Goal: Download file/media

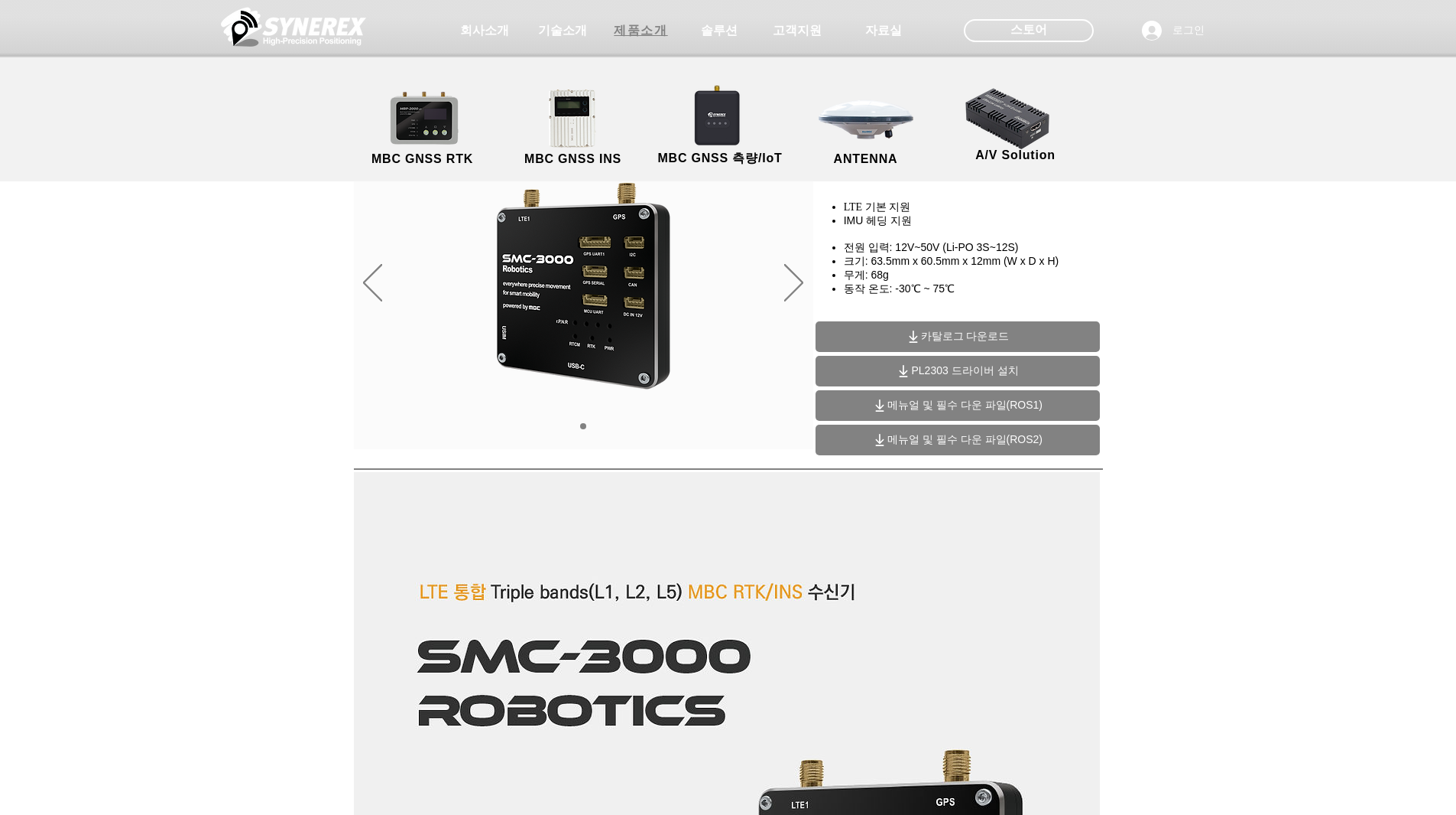
click at [641, 29] on span "제품소개" at bounding box center [641, 31] width 54 height 16
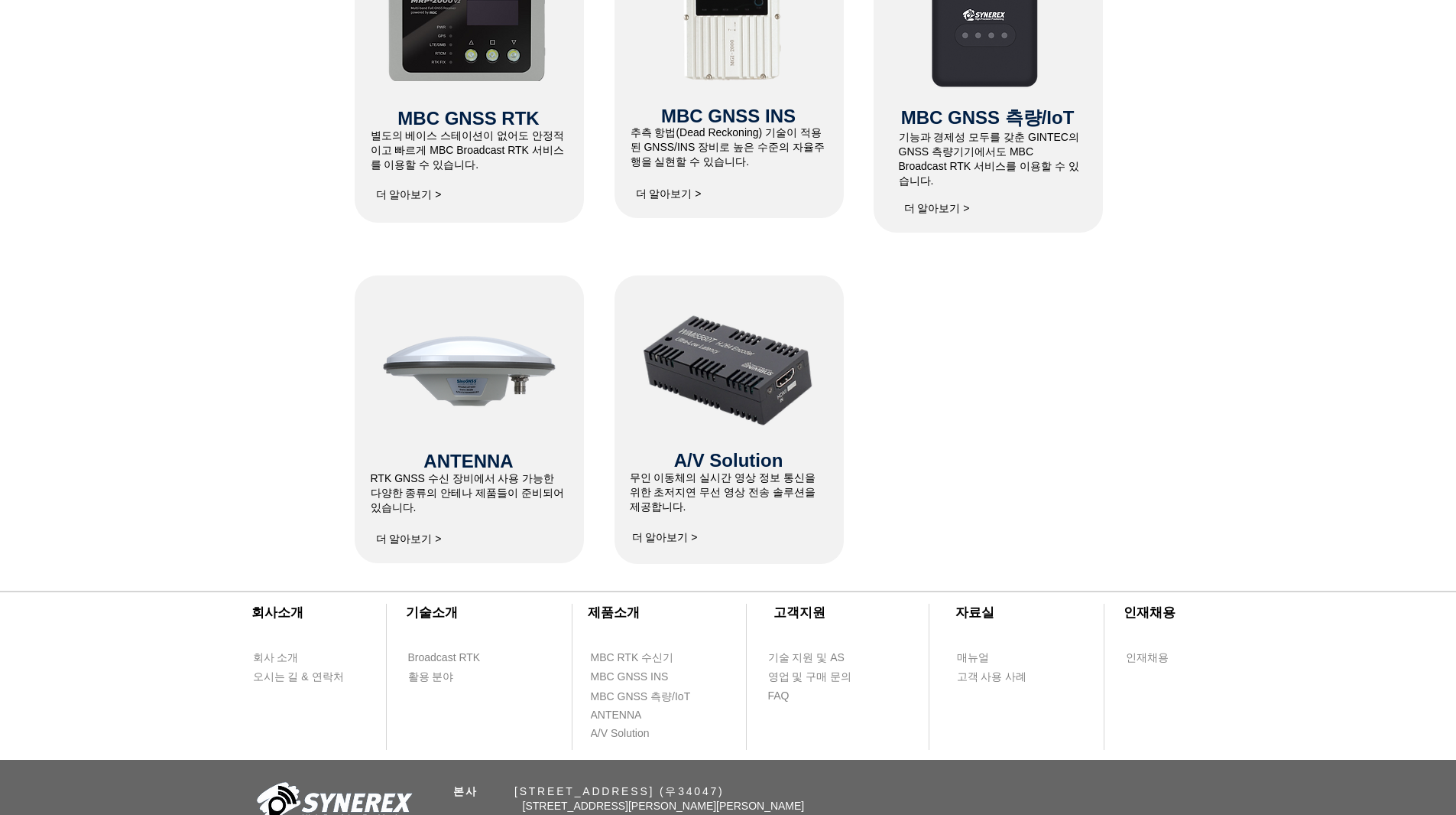
scroll to position [950, 0]
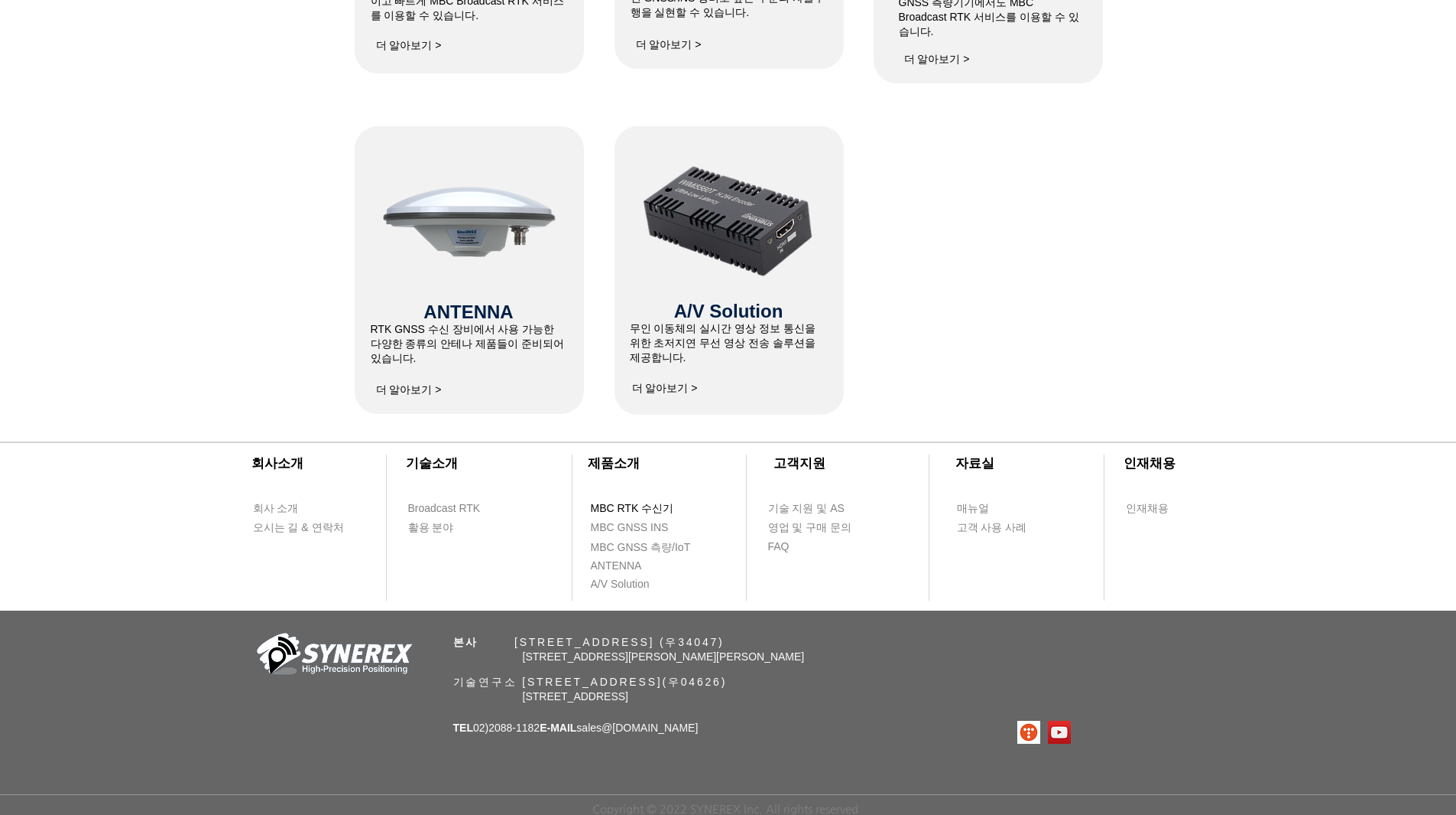
click at [638, 501] on span "MBC RTK 수신기" at bounding box center [632, 508] width 83 height 16
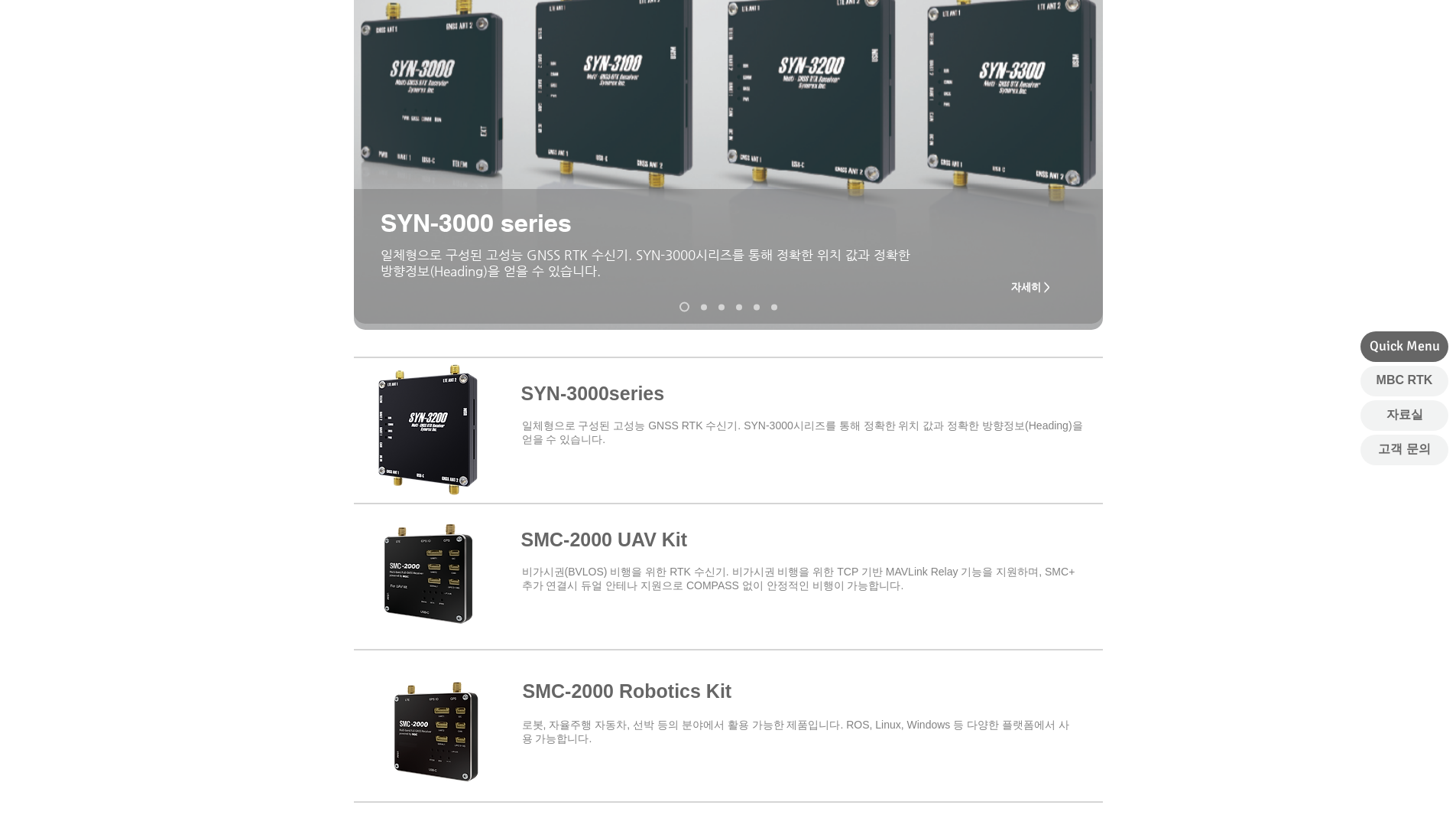
scroll to position [459, 0]
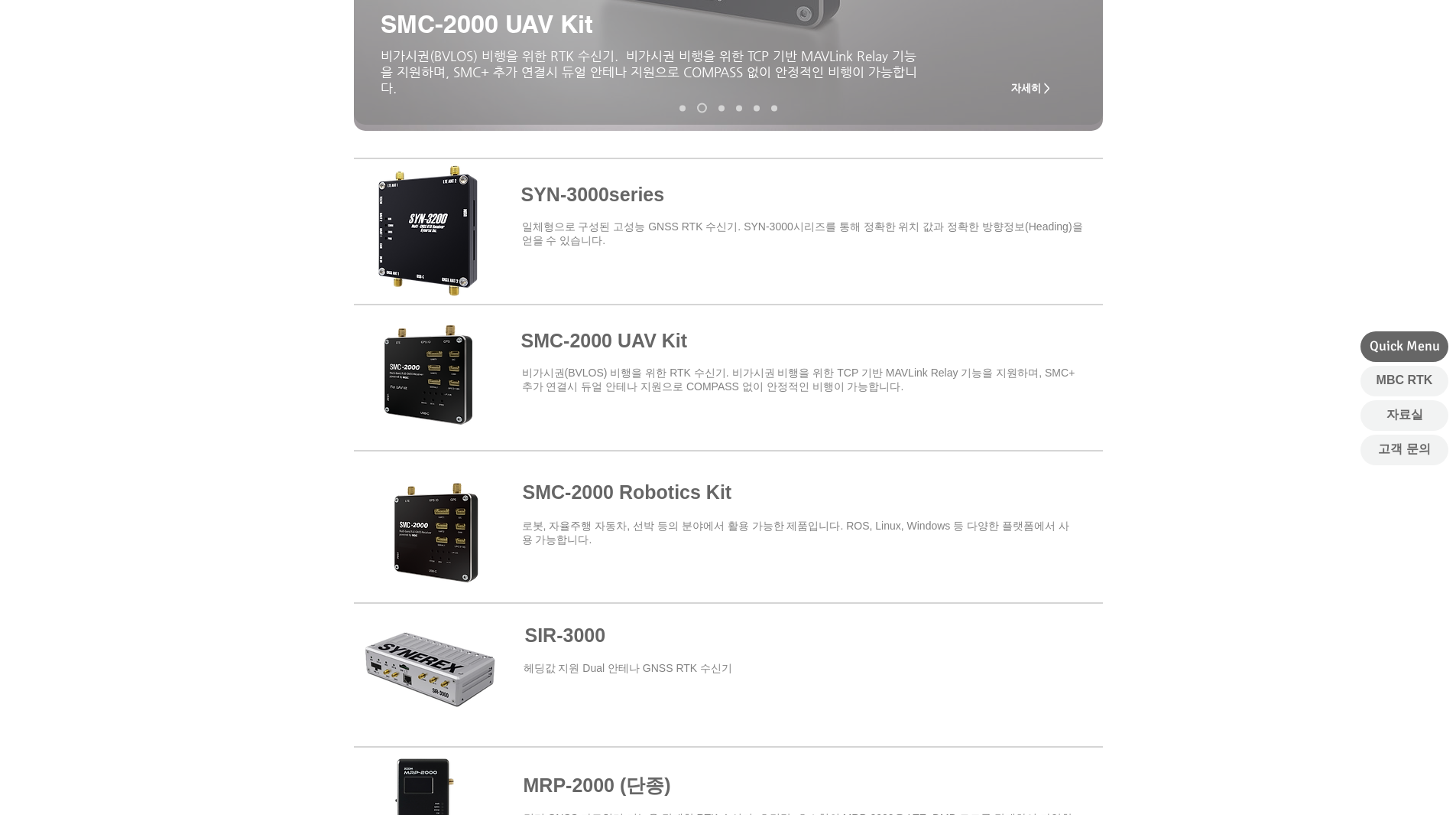
click at [632, 198] on span at bounding box center [728, 228] width 749 height 134
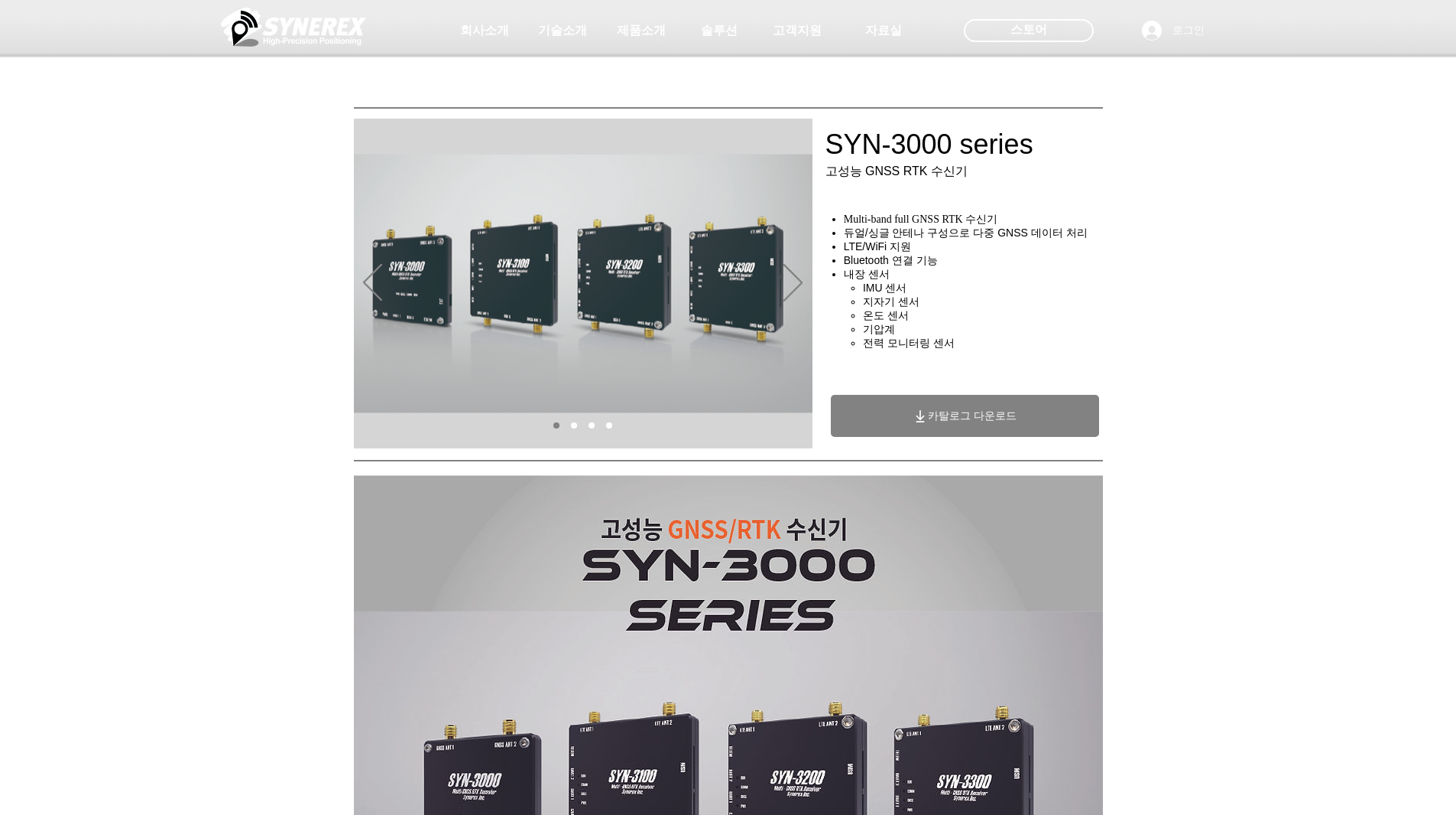
click at [574, 424] on link "SYN-3000" at bounding box center [574, 425] width 6 height 6
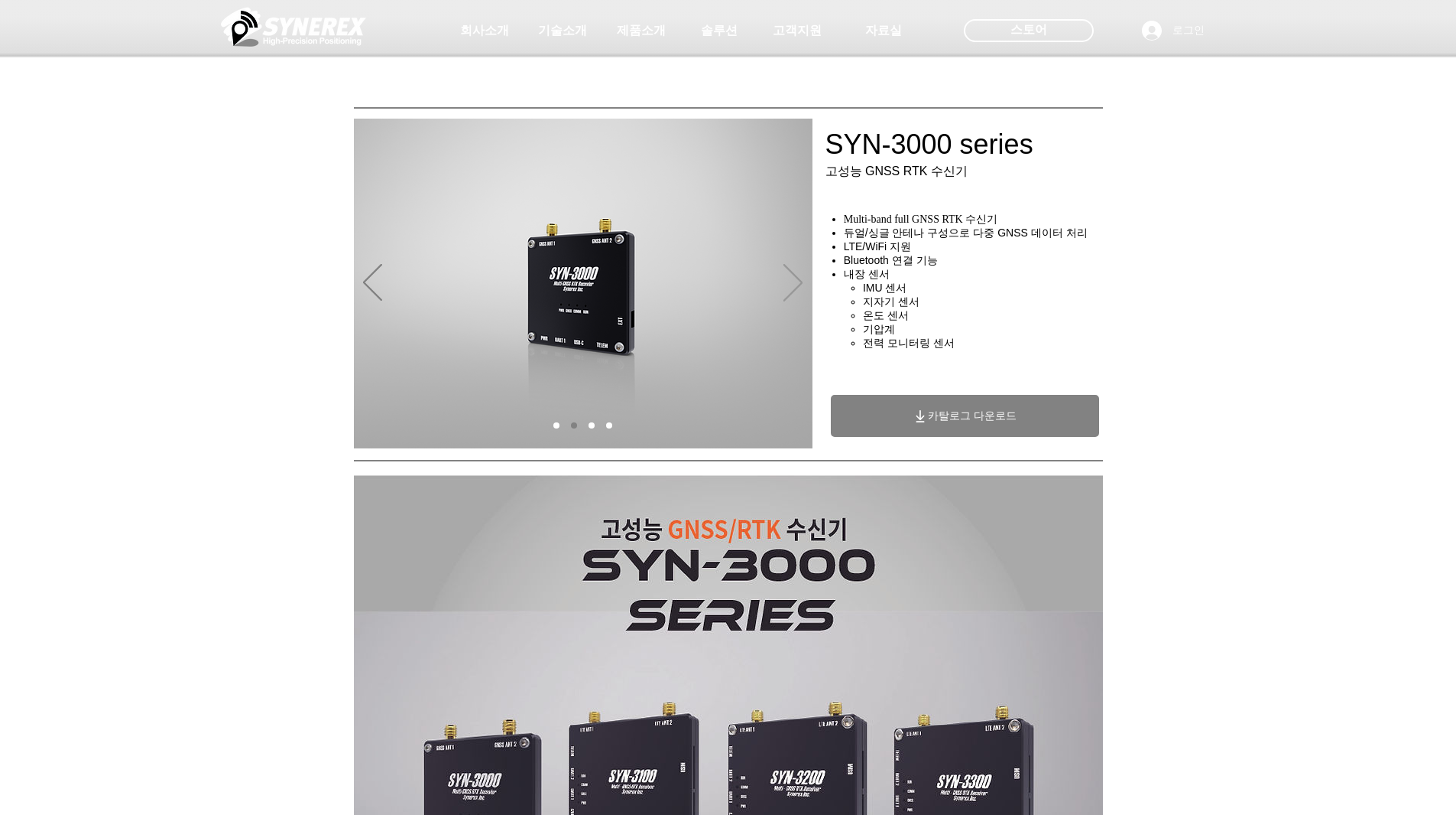
click at [789, 281] on icon "다음" at bounding box center [793, 282] width 19 height 37
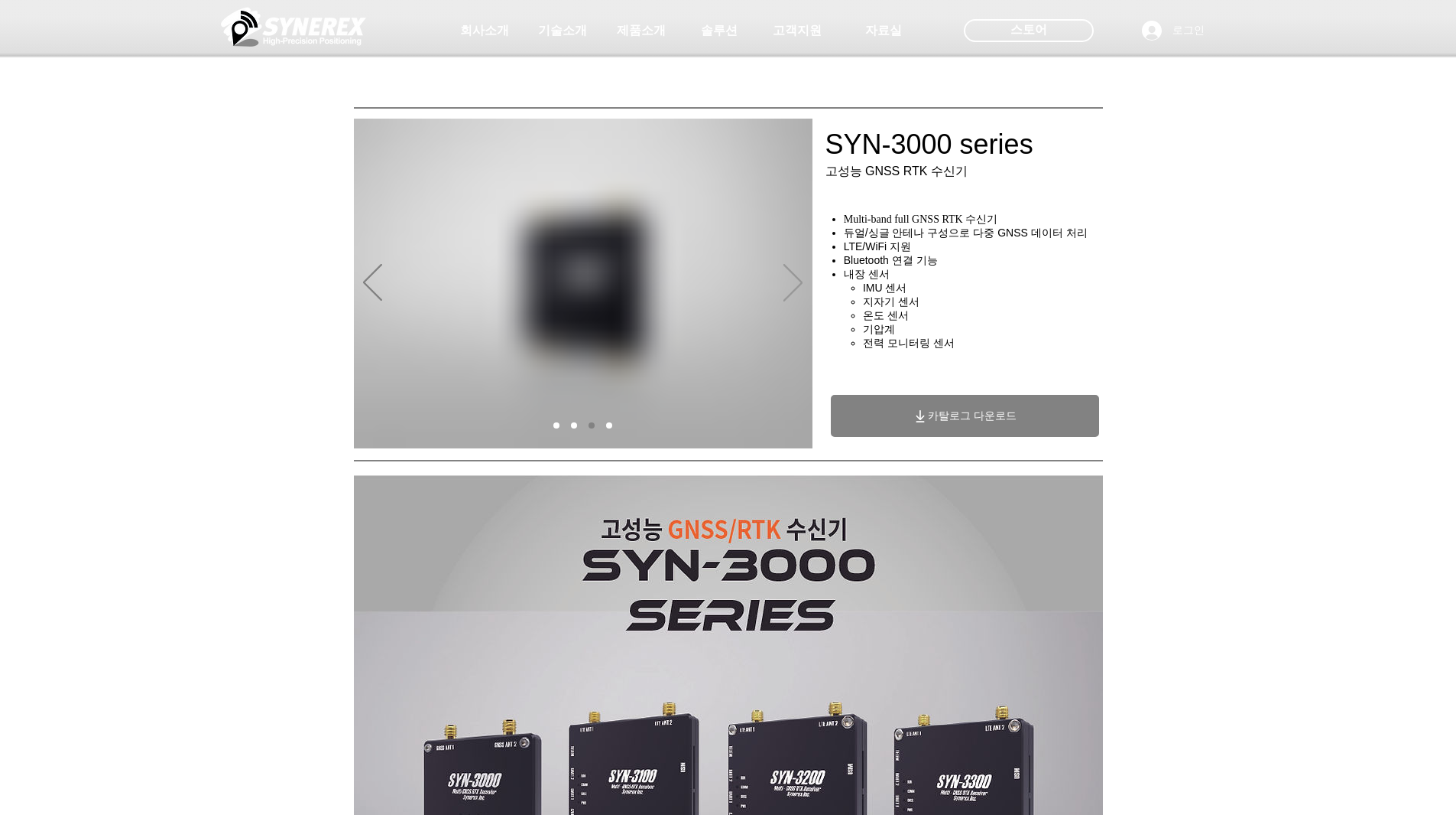
click at [789, 281] on icon "다음" at bounding box center [793, 282] width 19 height 37
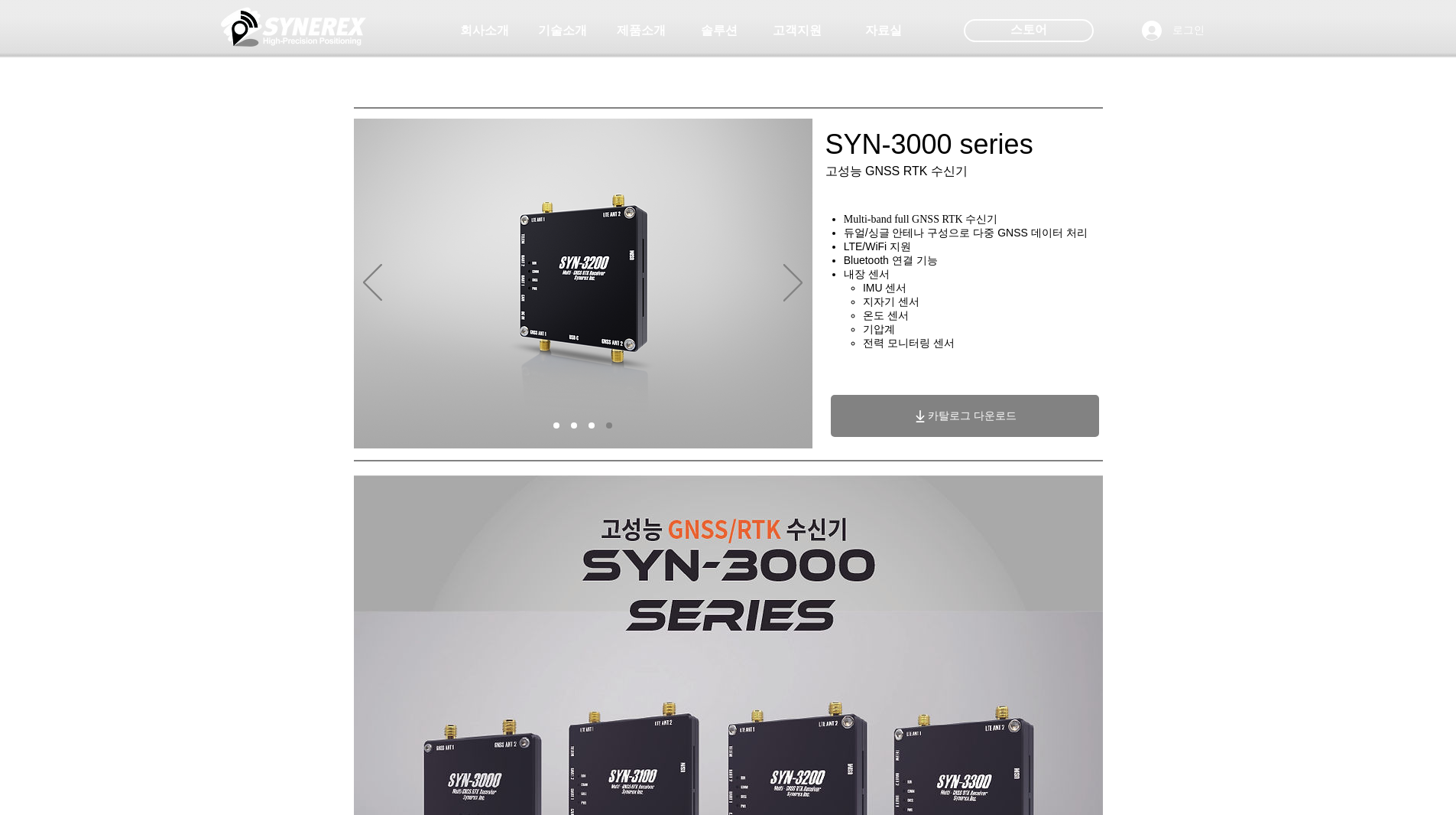
click at [931, 433] on span "카탈로그 다운로드" at bounding box center [965, 415] width 268 height 42
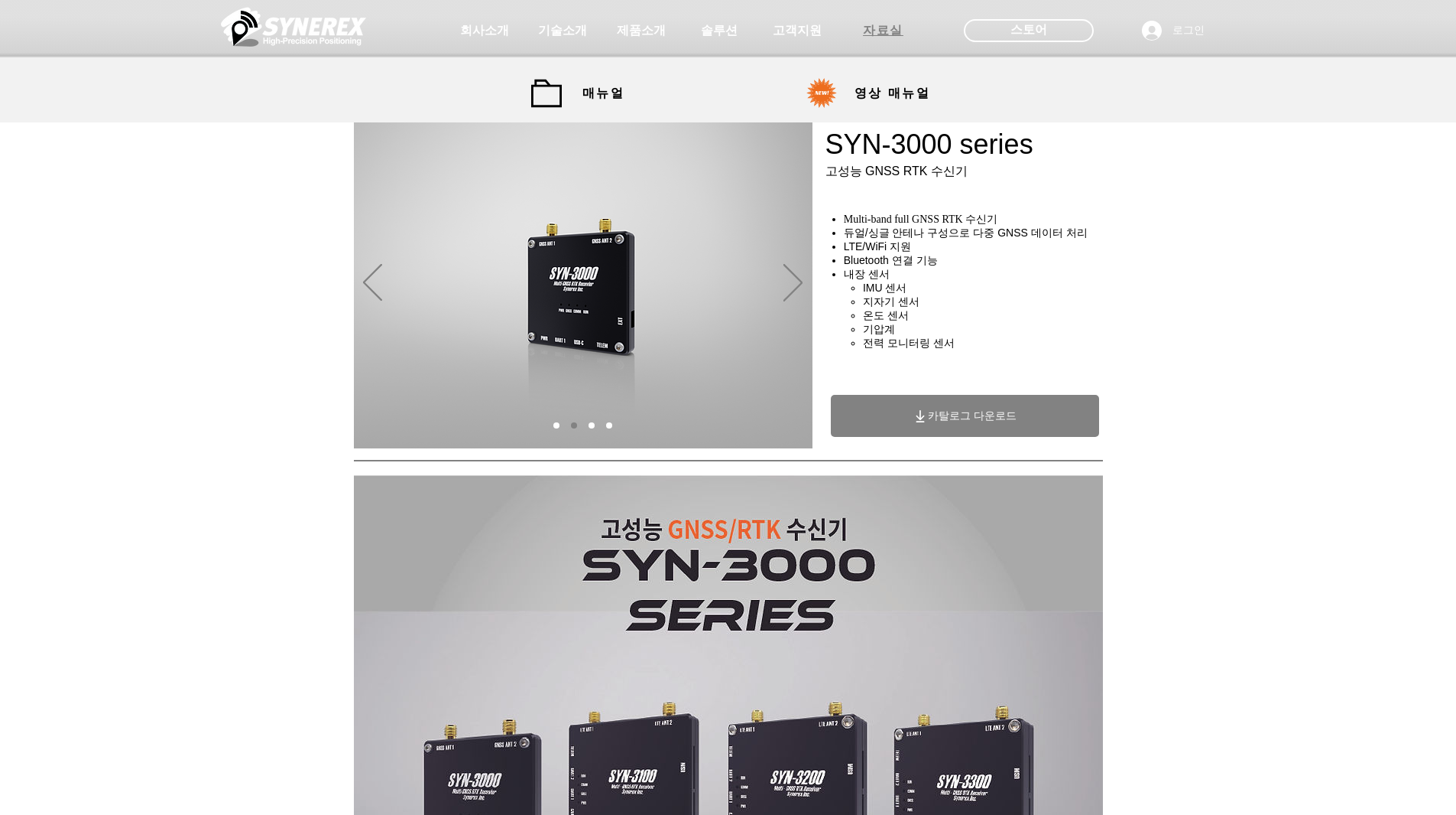
click at [885, 29] on span "자료실" at bounding box center [884, 31] width 41 height 16
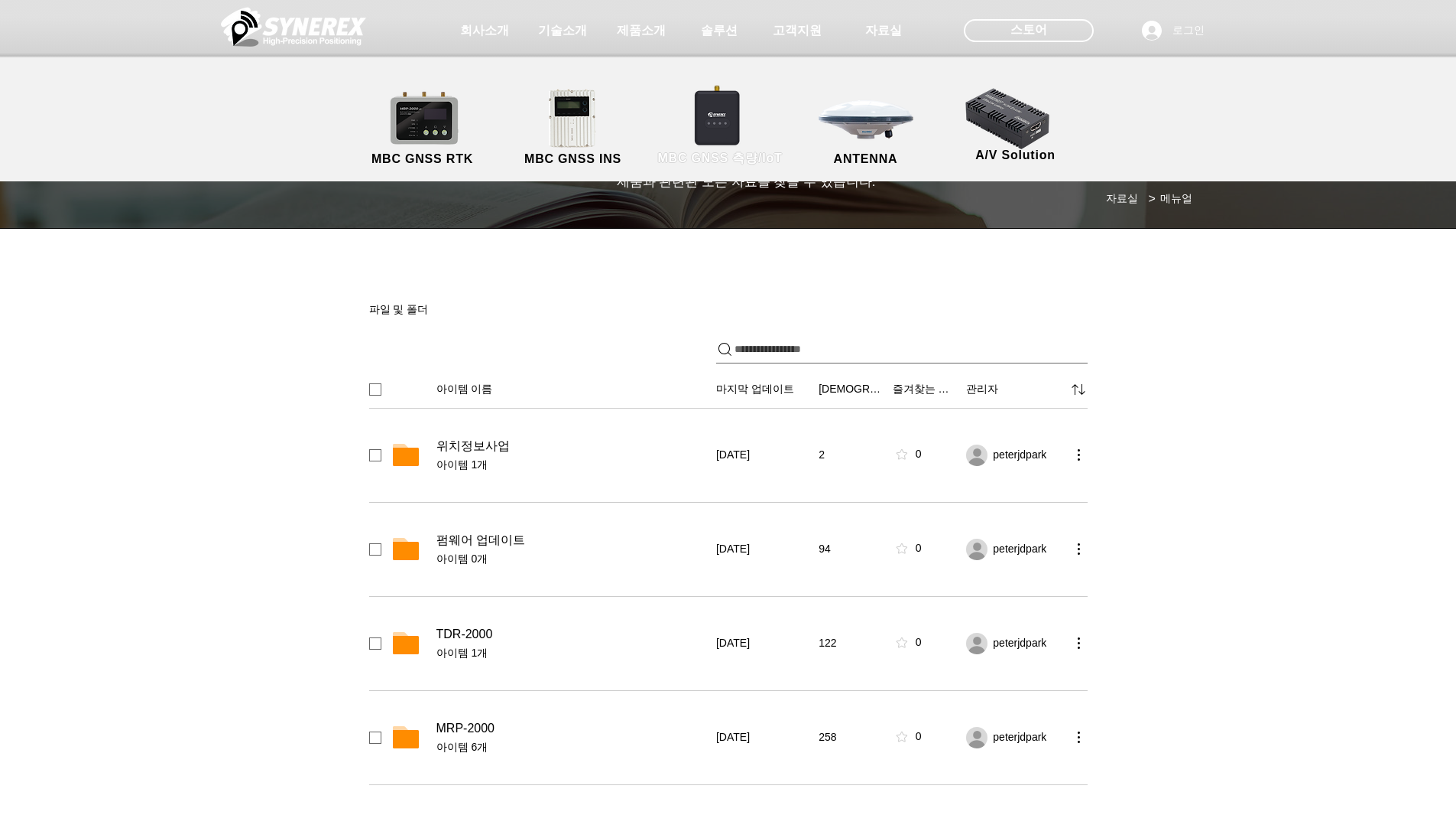
click at [720, 111] on link "MBC GNSS 측량/IoT" at bounding box center [720, 128] width 149 height 81
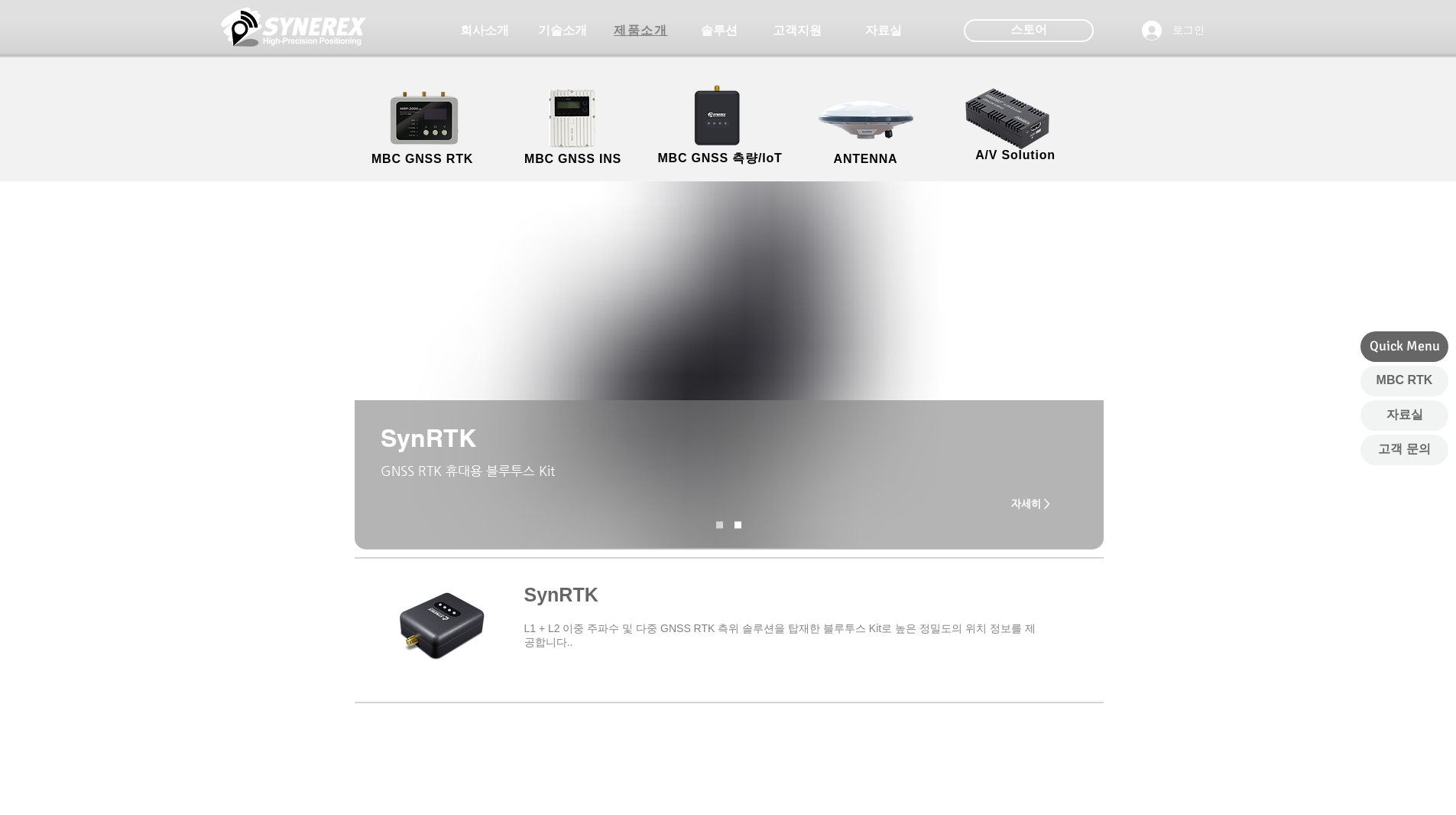
click at [616, 33] on span "제품소개" at bounding box center [641, 31] width 54 height 16
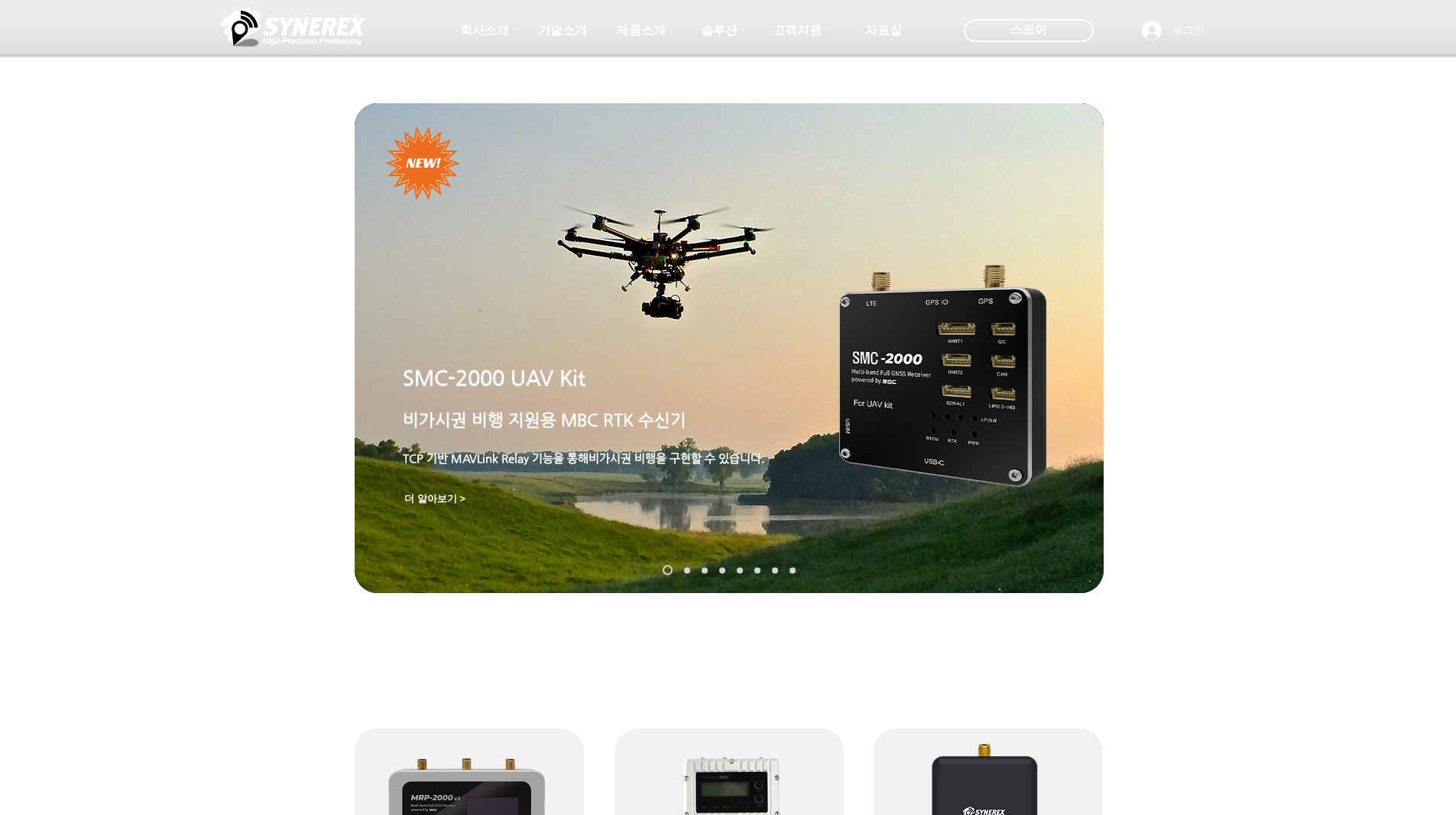
click at [1035, 358] on img "슬라이드쇼" at bounding box center [943, 376] width 207 height 222
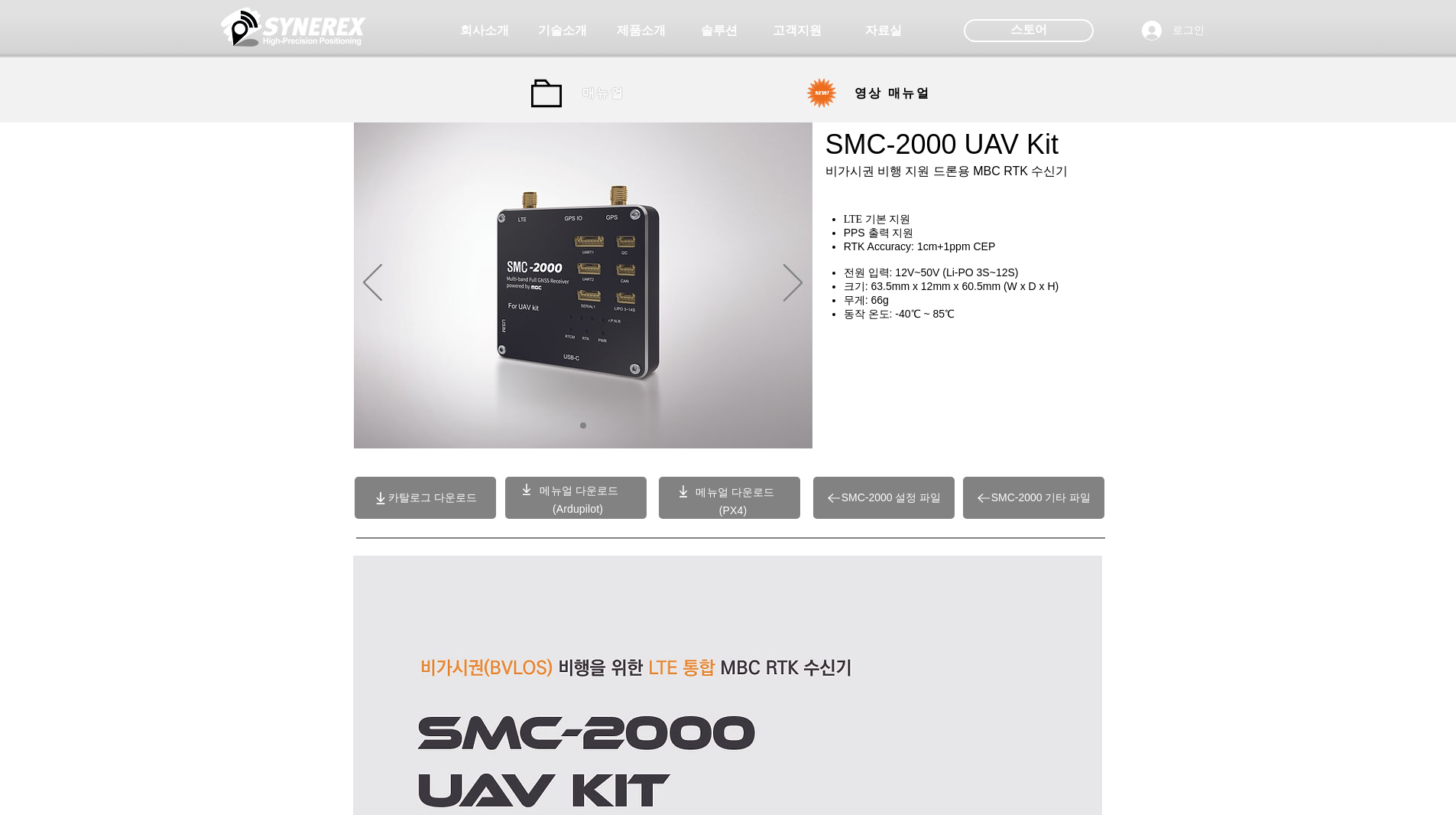
click at [597, 99] on span "매뉴얼" at bounding box center [603, 94] width 42 height 16
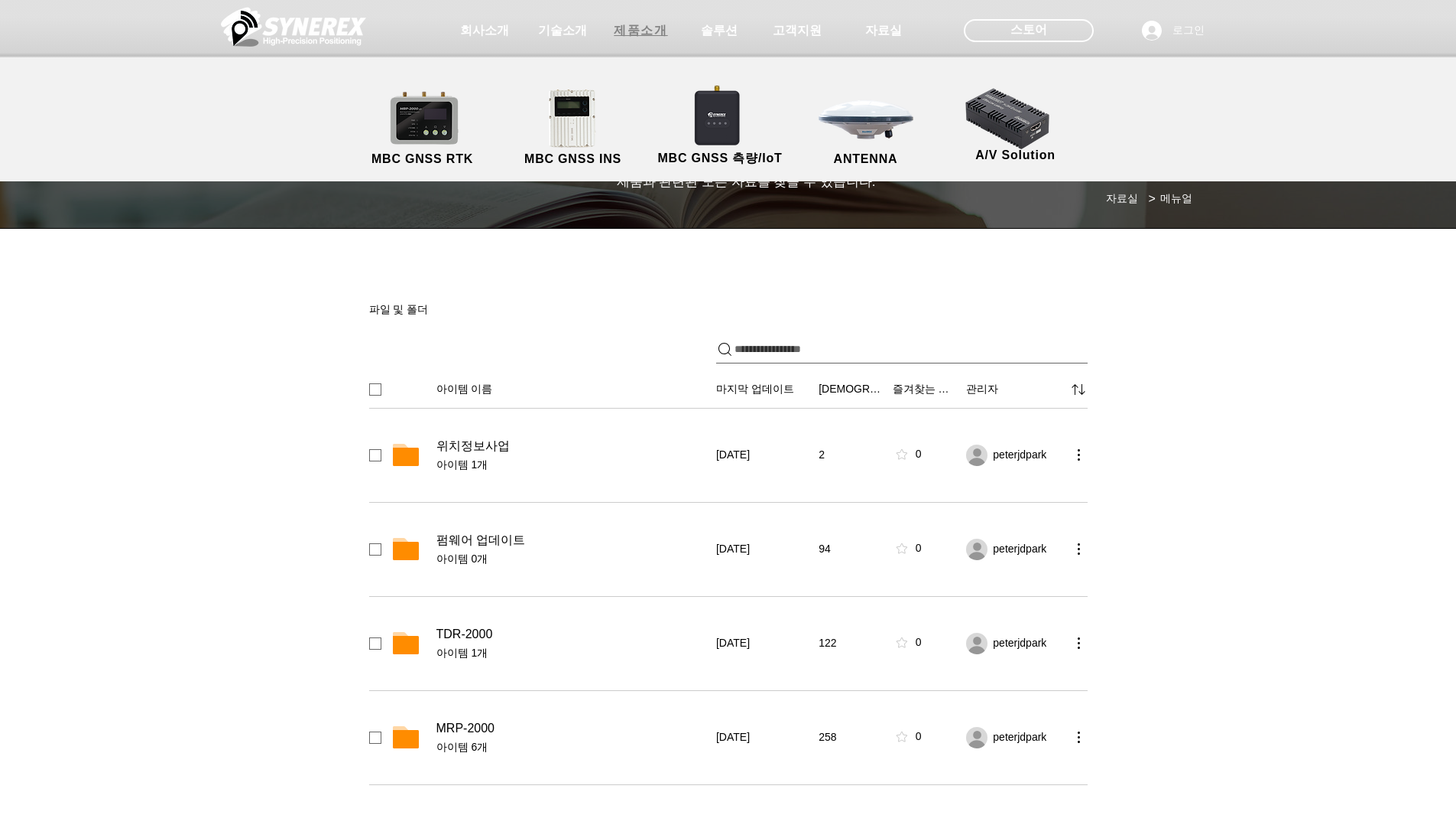
click at [649, 37] on span "제품소개" at bounding box center [641, 31] width 54 height 16
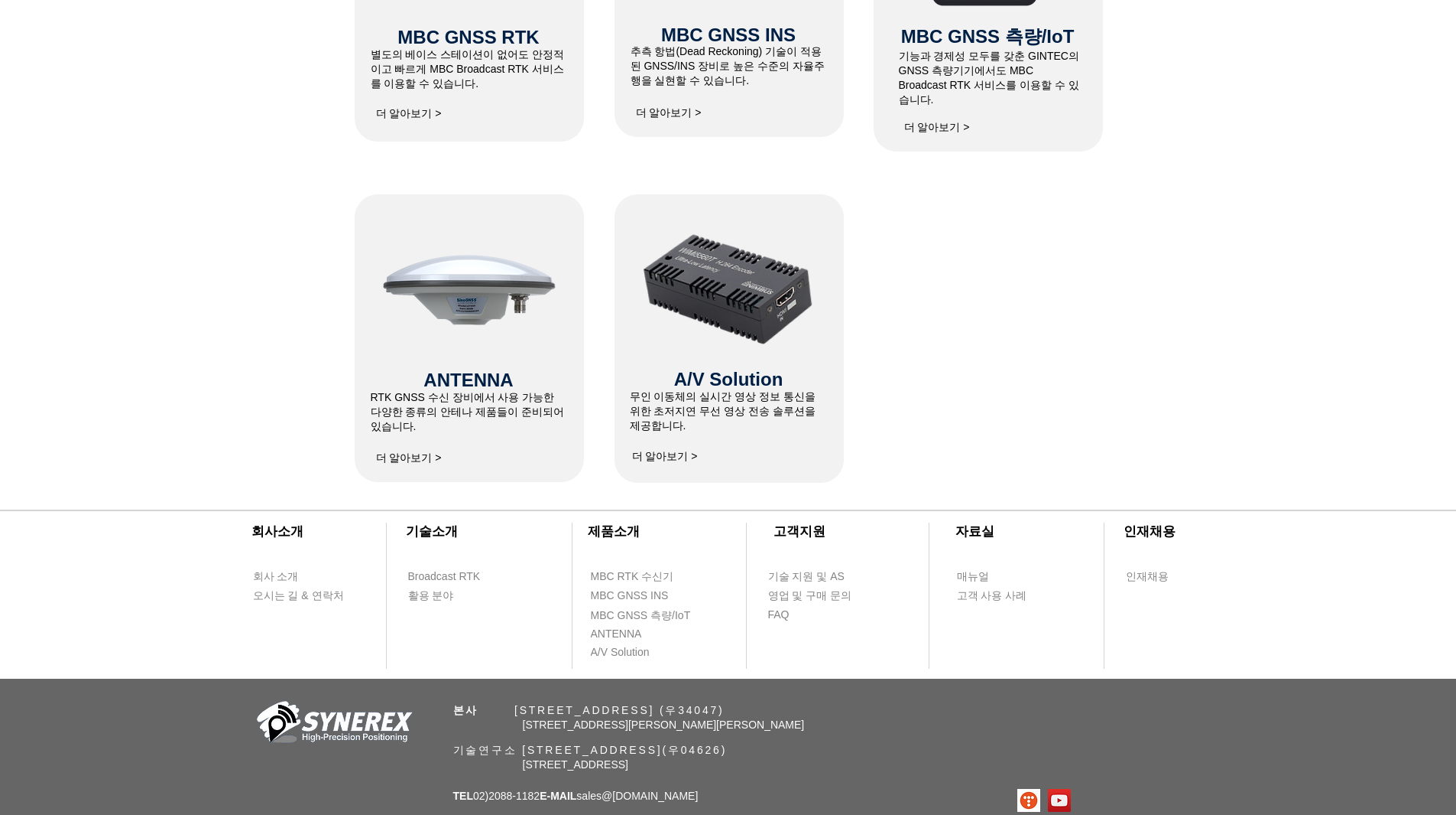
scroll to position [950, 0]
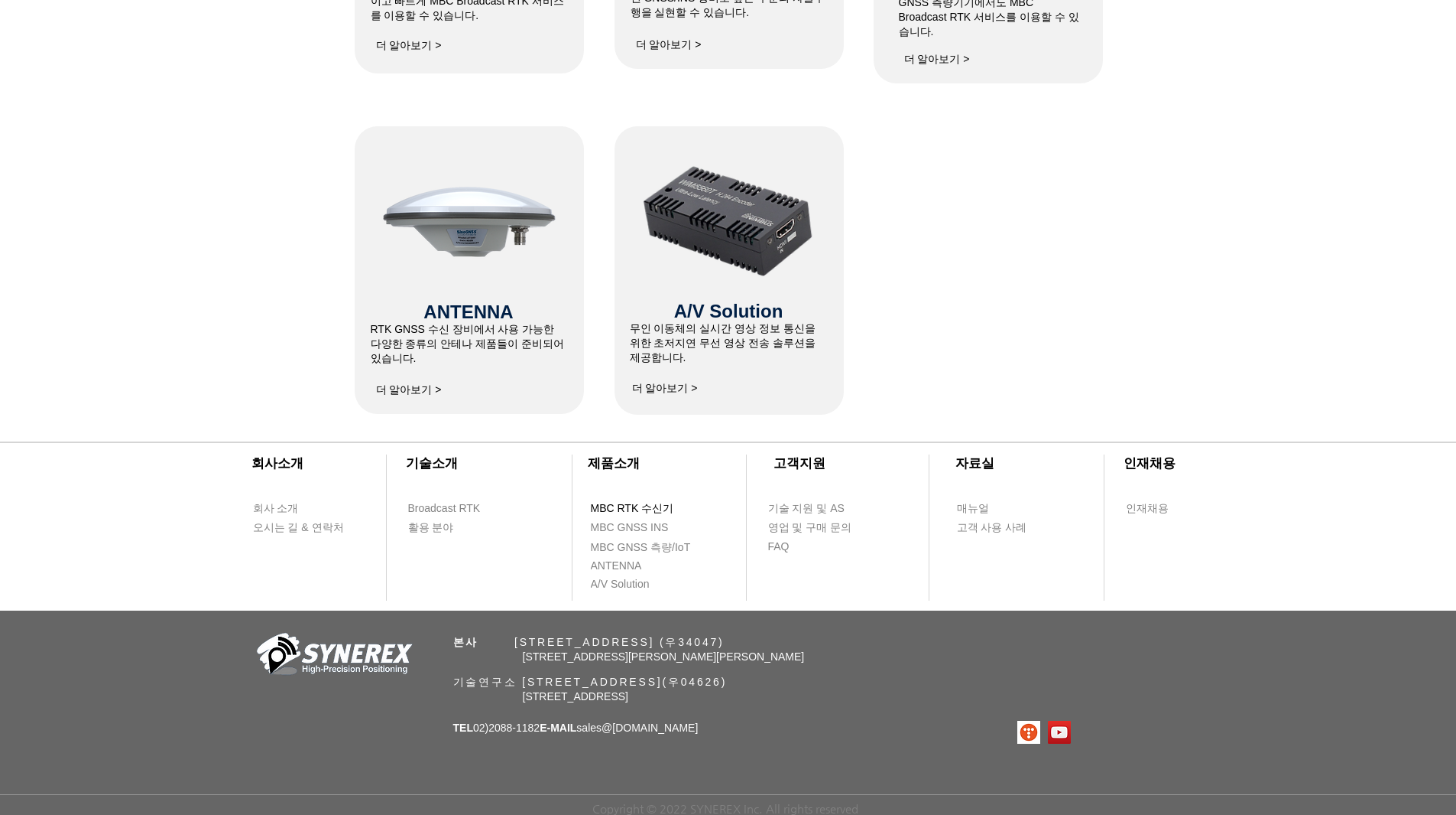
click at [648, 501] on span "MBC RTK 수신기" at bounding box center [632, 508] width 83 height 16
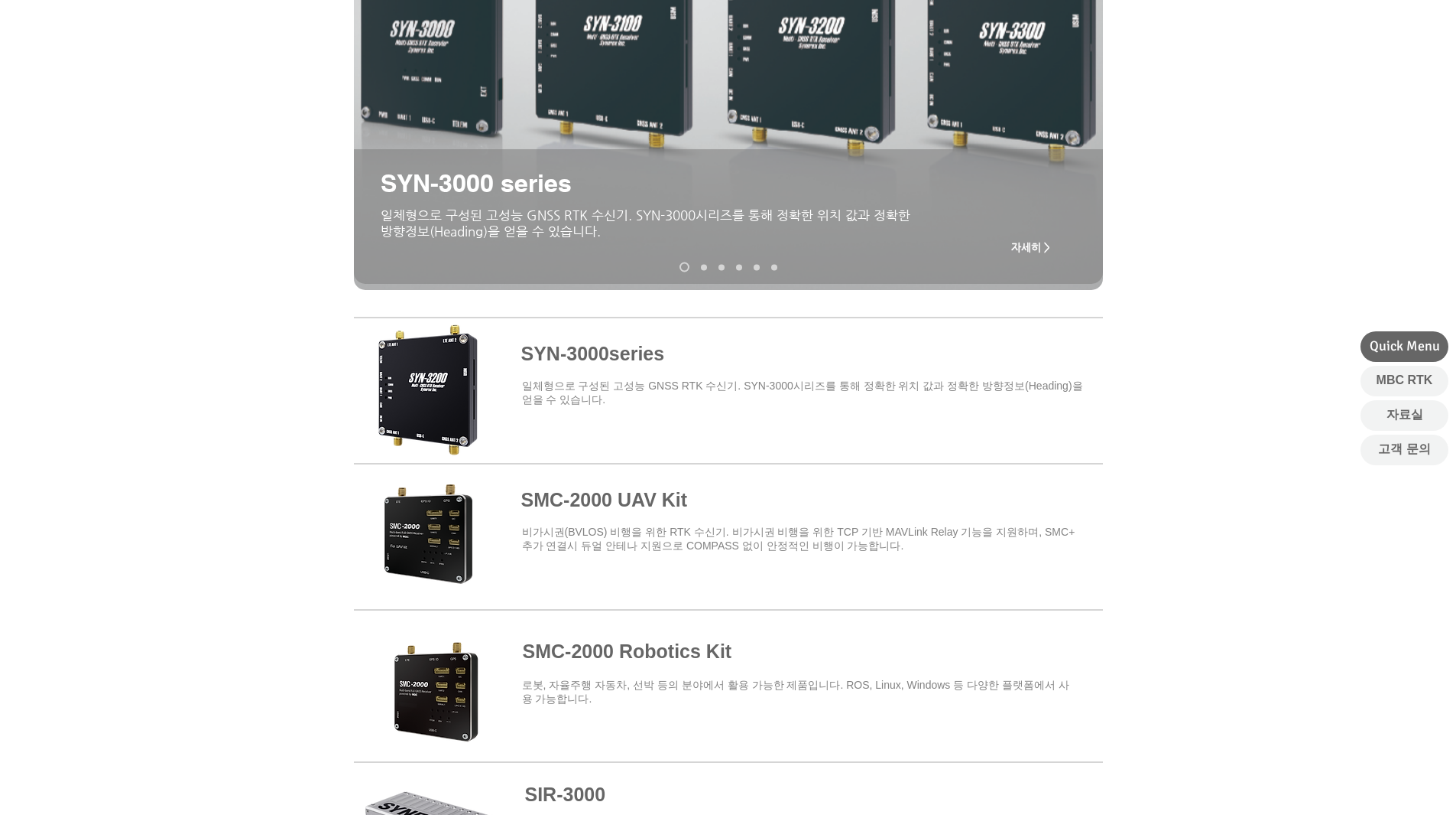
scroll to position [306, 0]
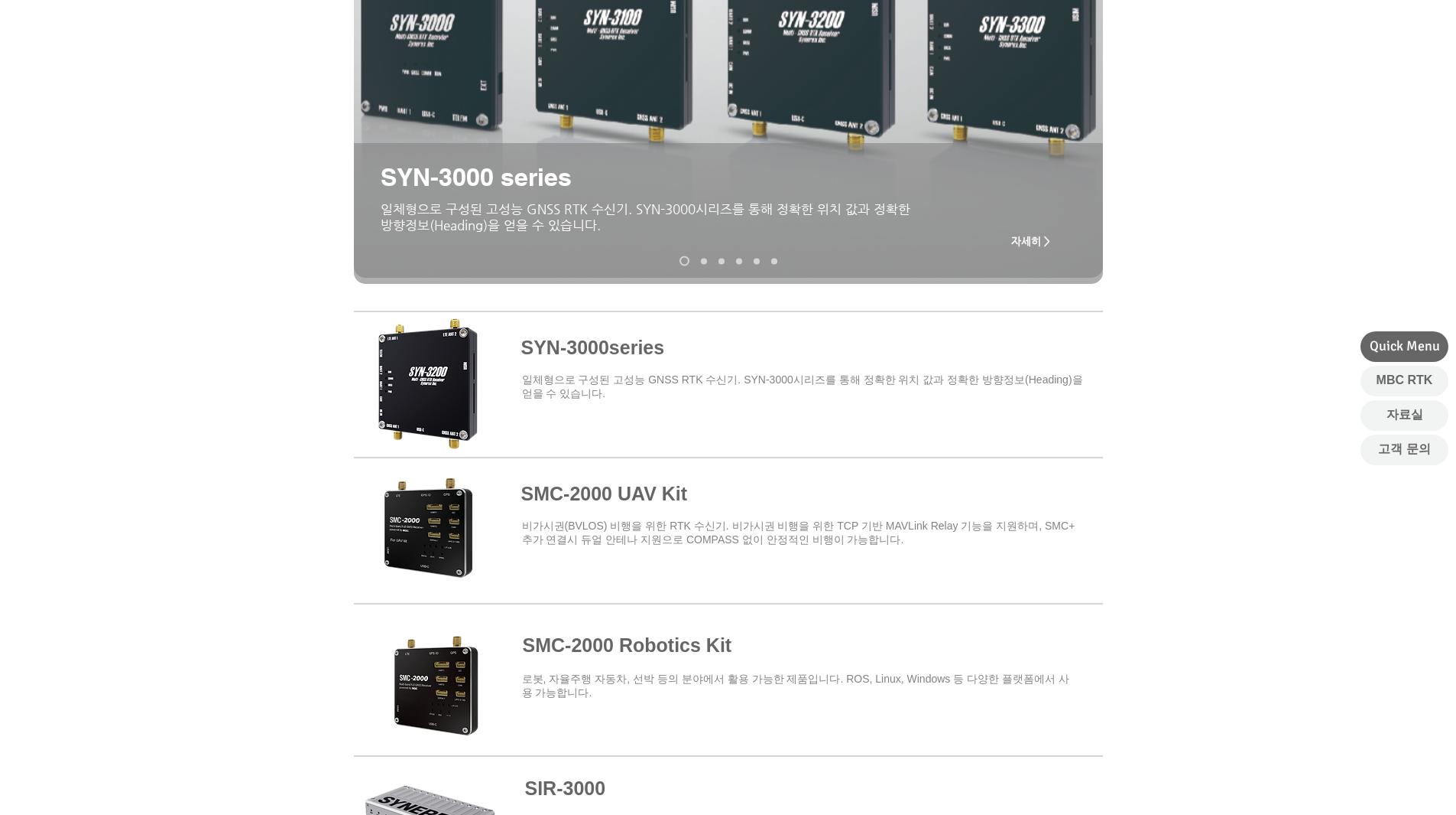
click at [840, 345] on span at bounding box center [728, 381] width 749 height 134
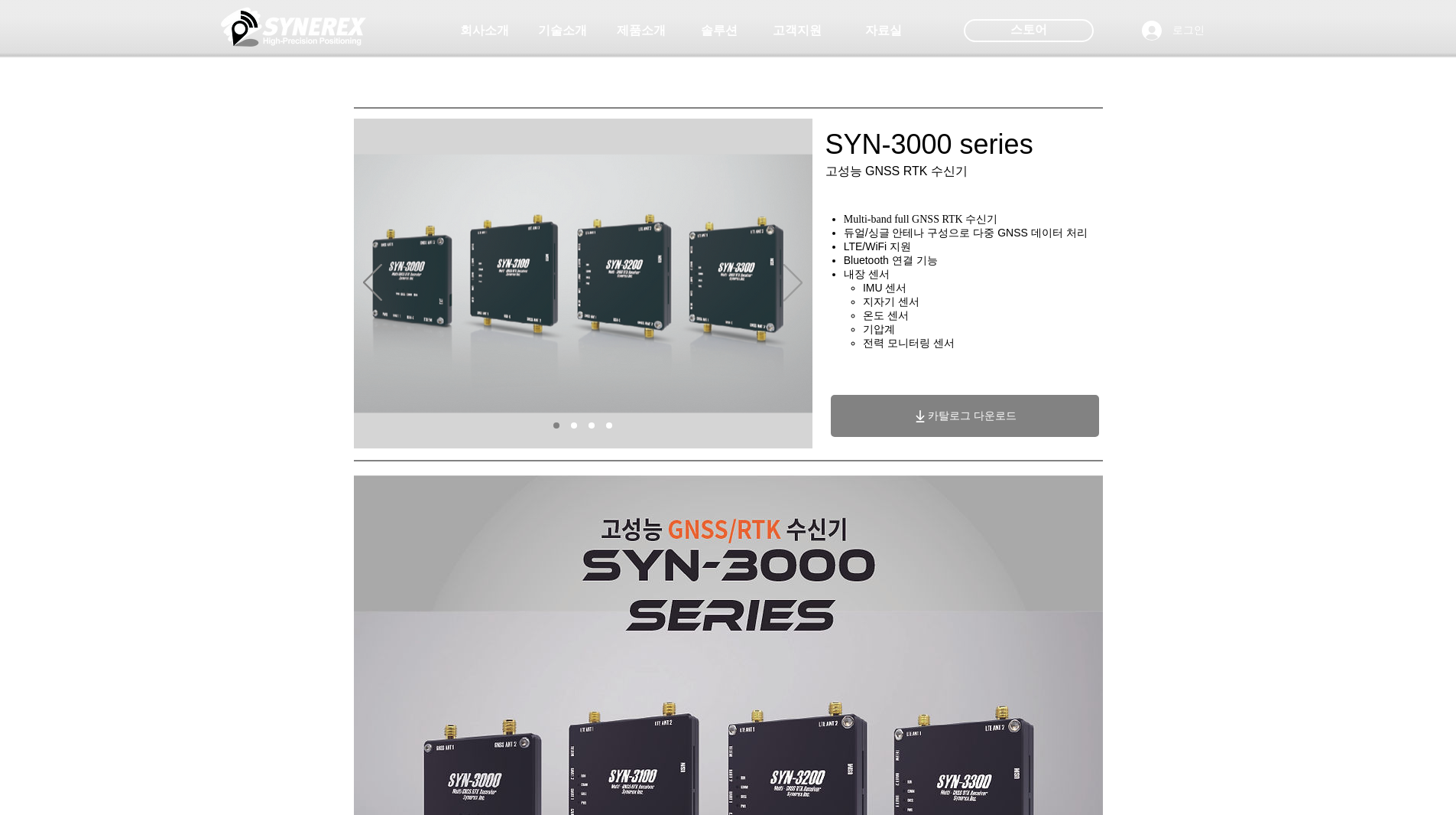
click at [798, 275] on icon "다음" at bounding box center [793, 282] width 19 height 37
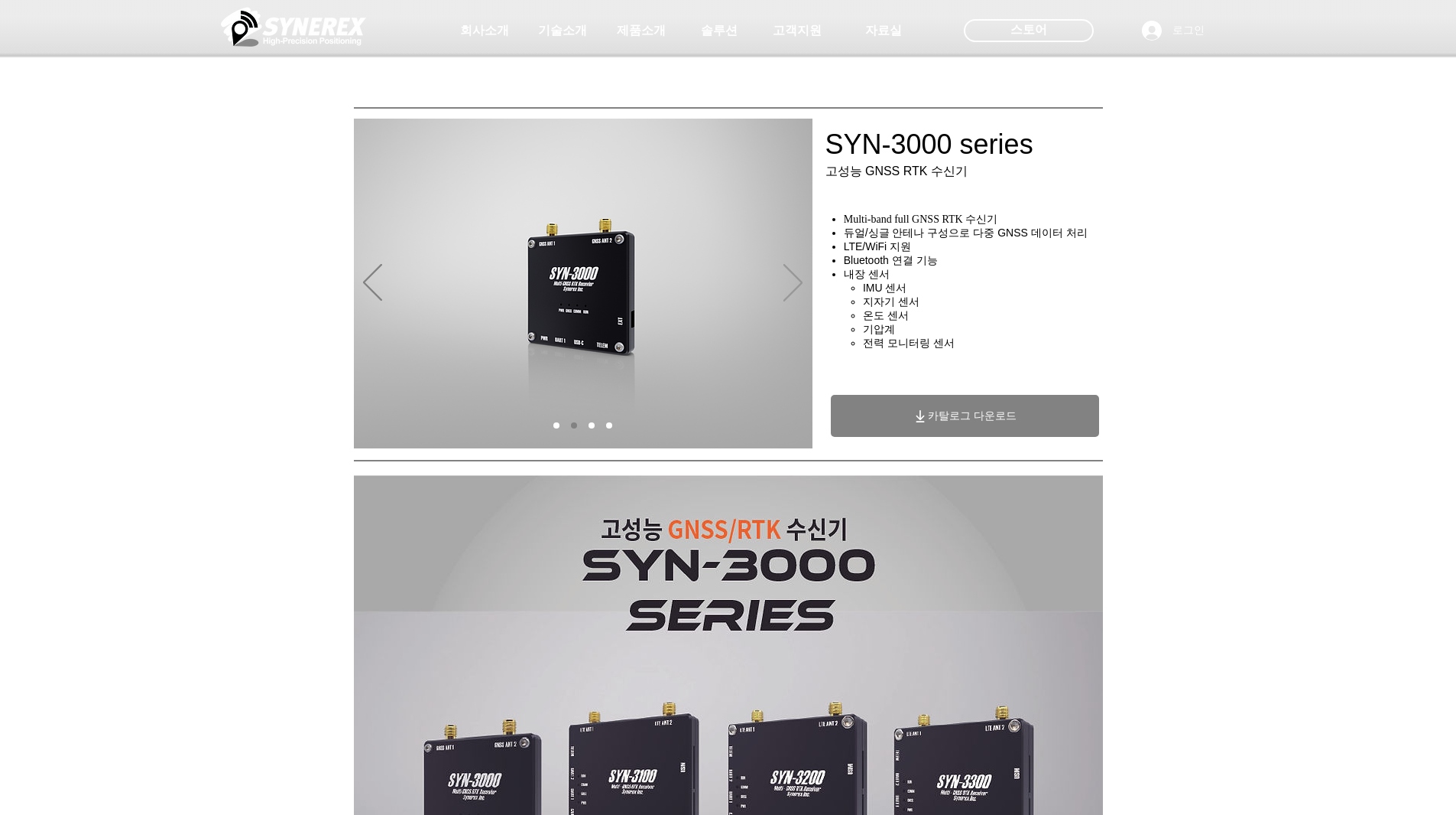
click at [798, 275] on icon "다음" at bounding box center [793, 282] width 19 height 37
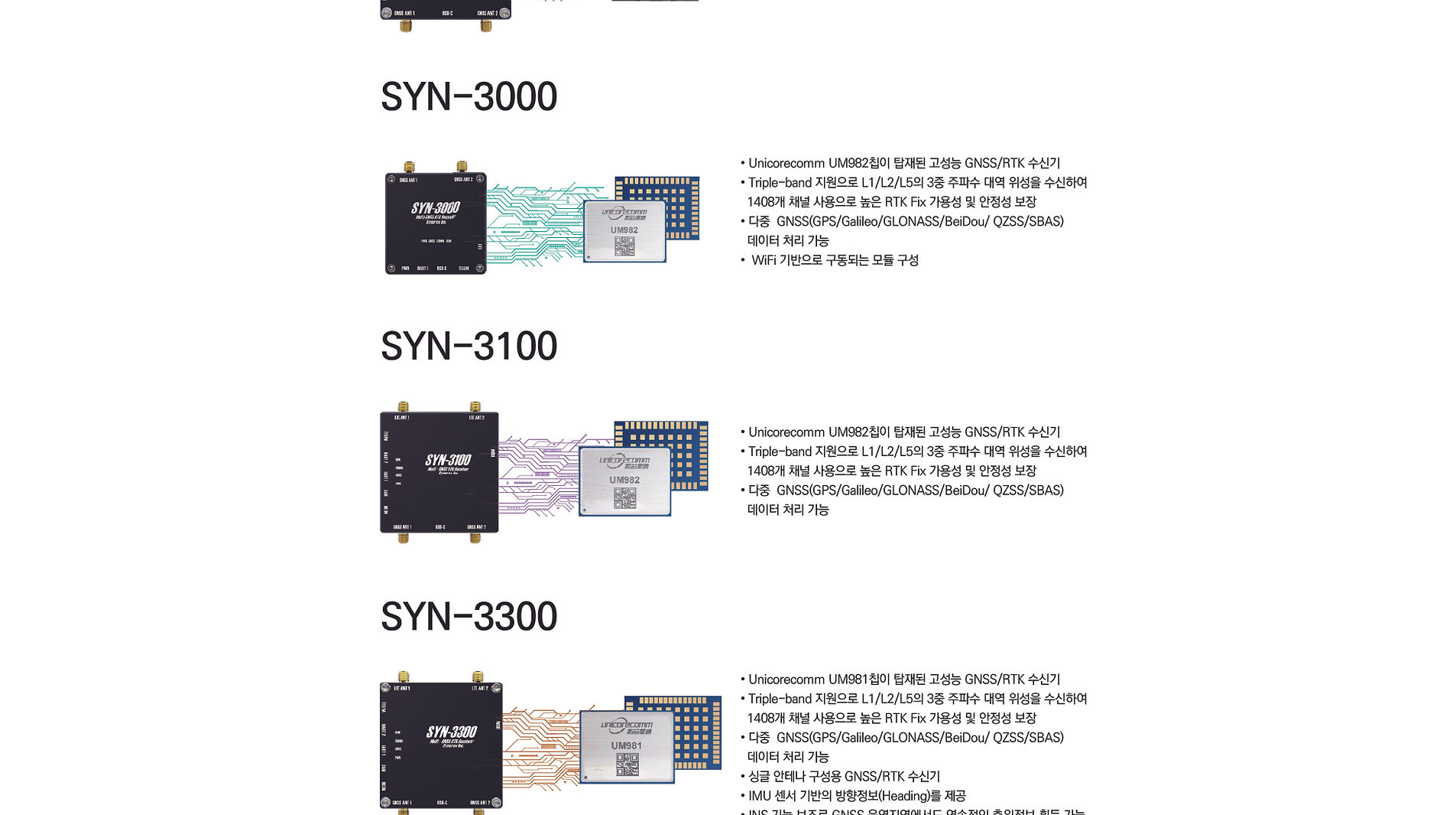
scroll to position [3366, 0]
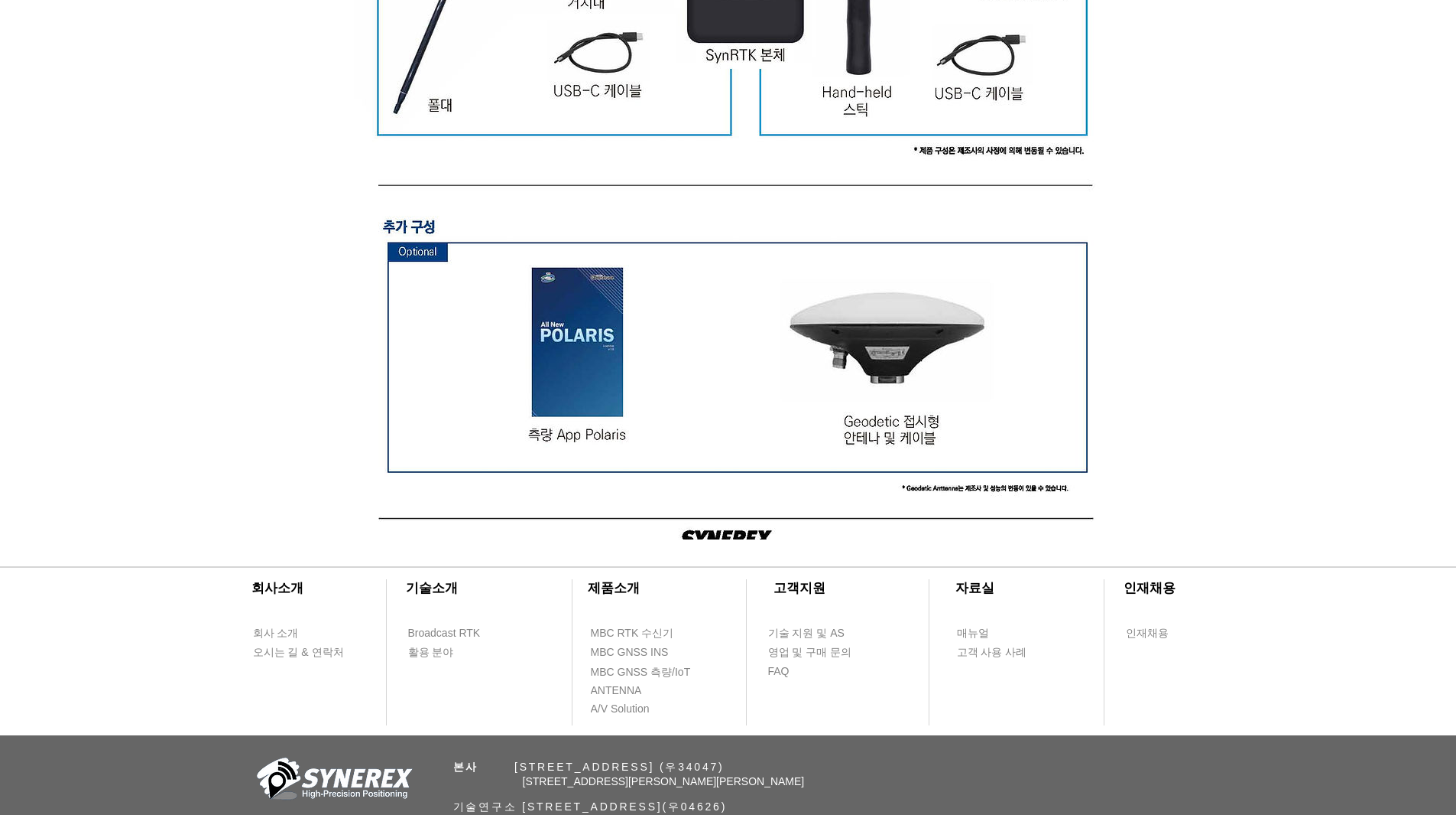
scroll to position [4460, 0]
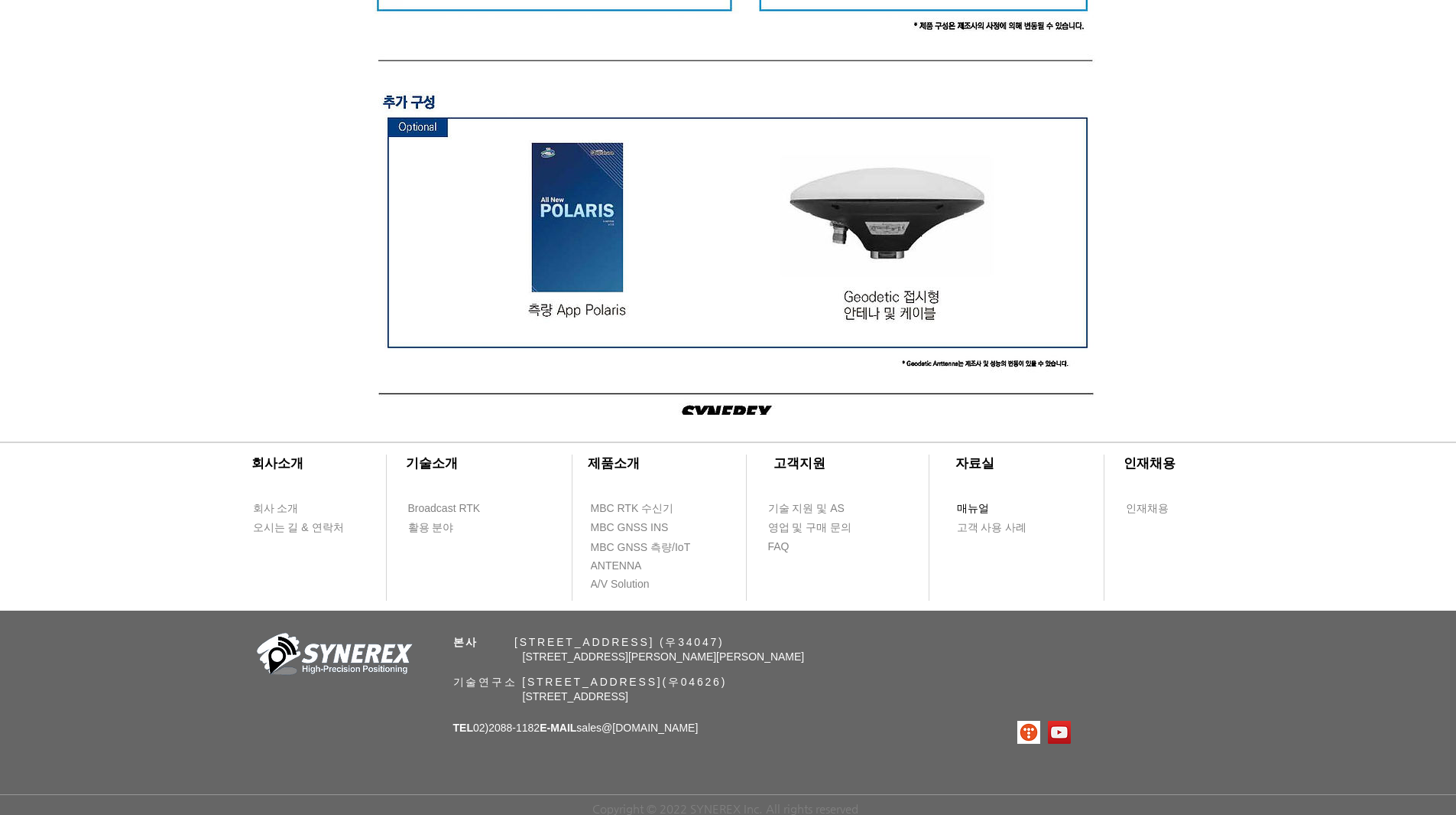
click at [976, 501] on span "매뉴얼" at bounding box center [973, 508] width 32 height 16
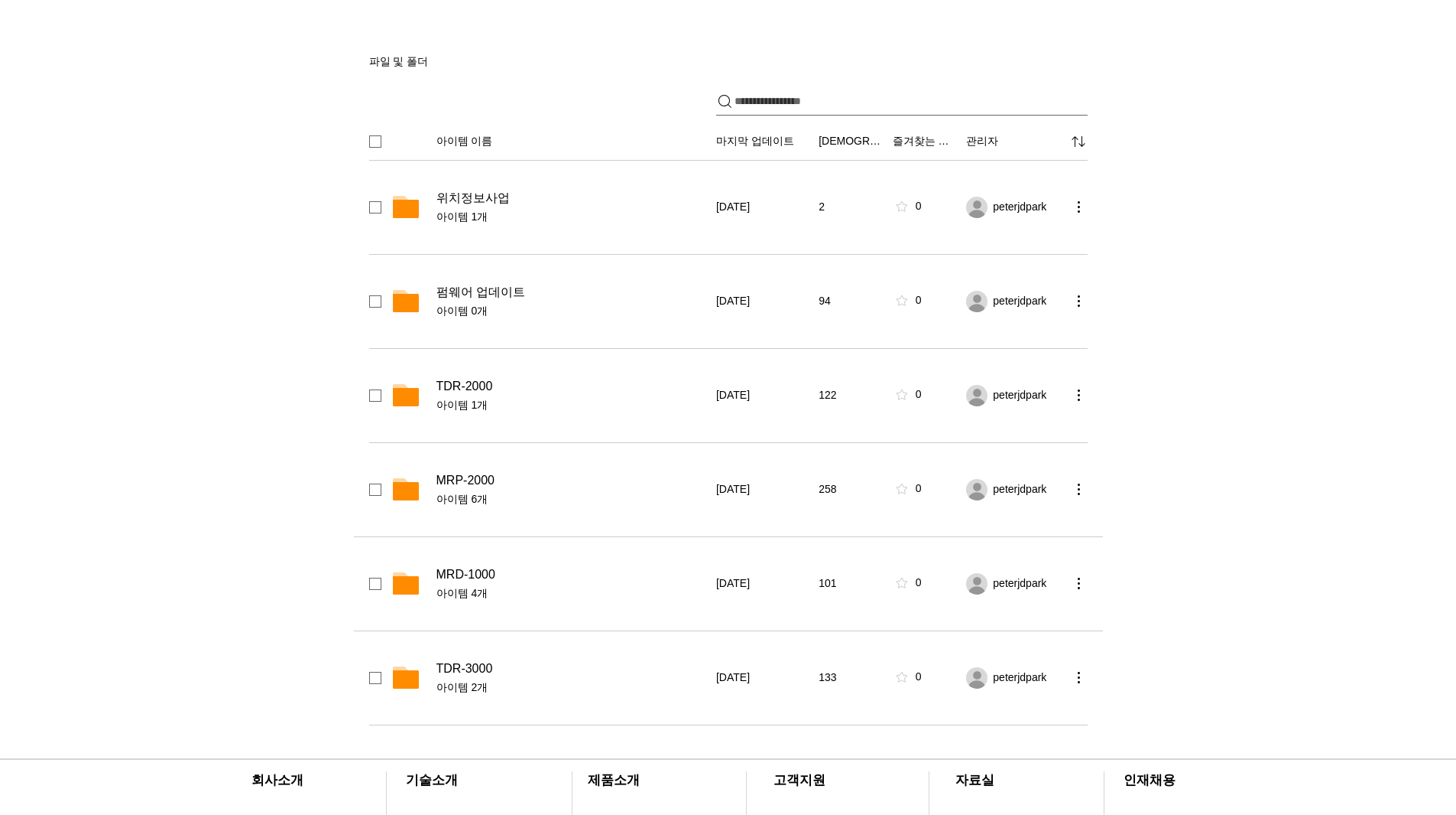
scroll to position [153, 0]
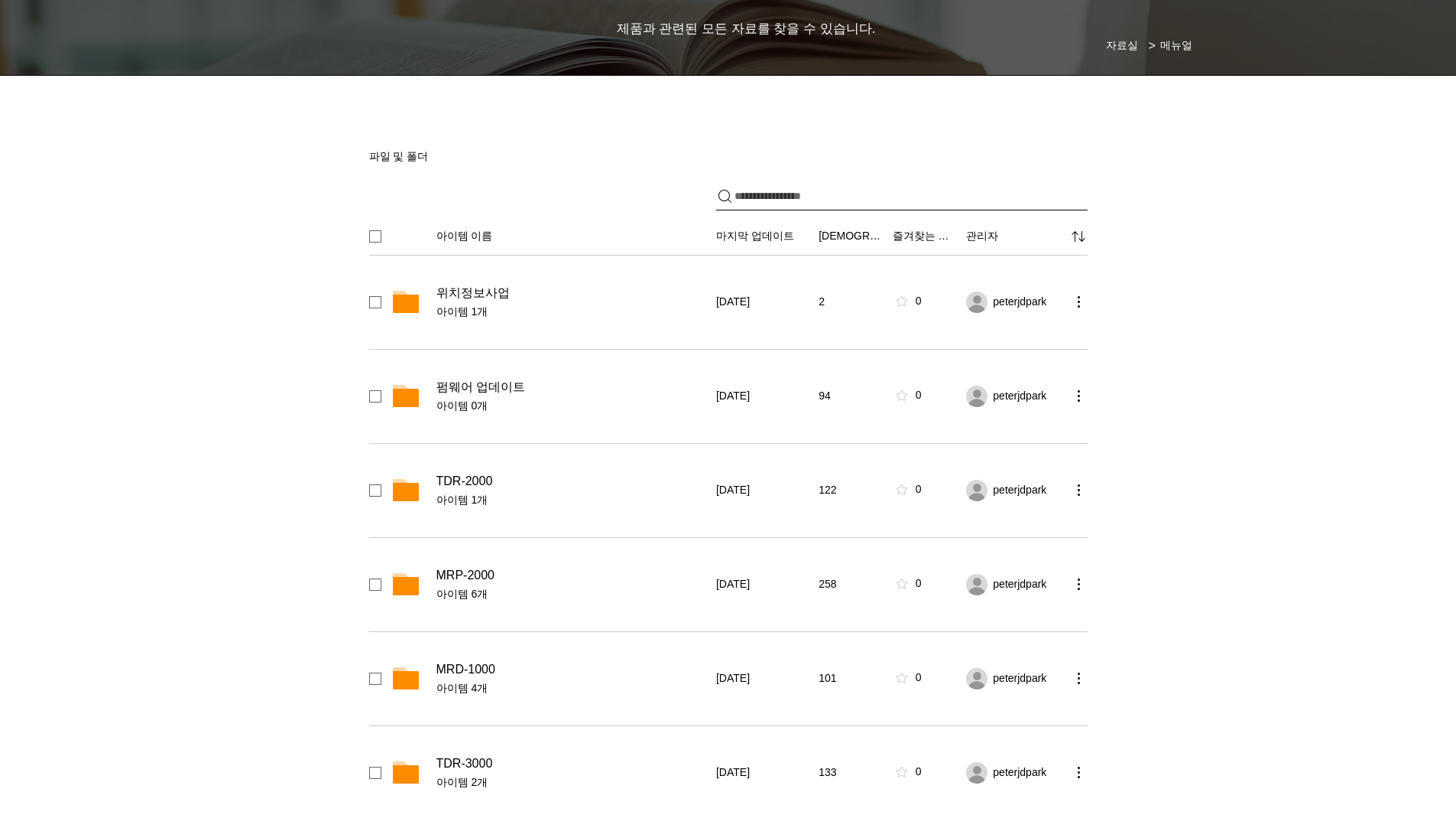
click at [850, 188] on input "파일 공유" at bounding box center [912, 196] width 354 height 28
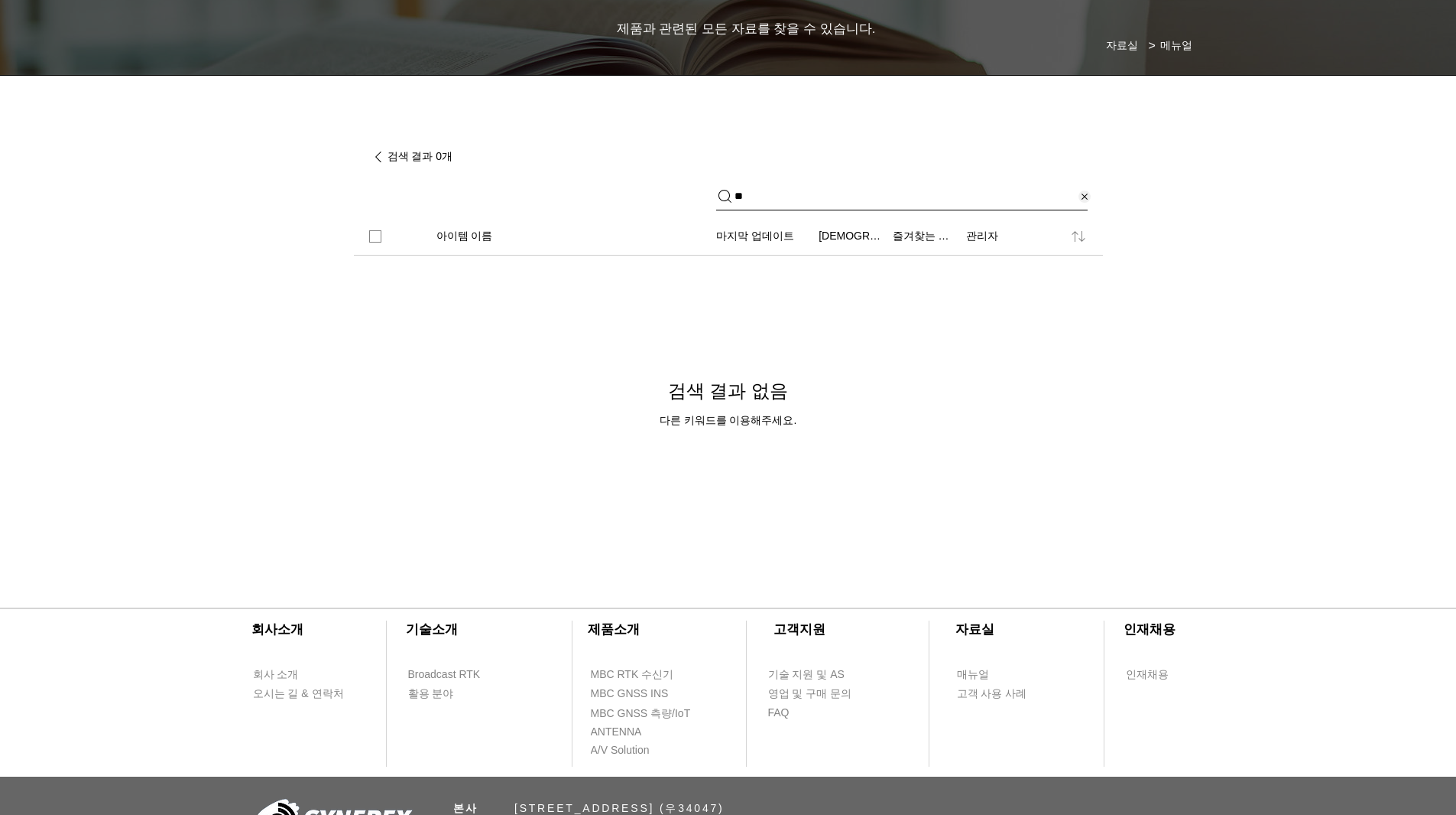
type input "*"
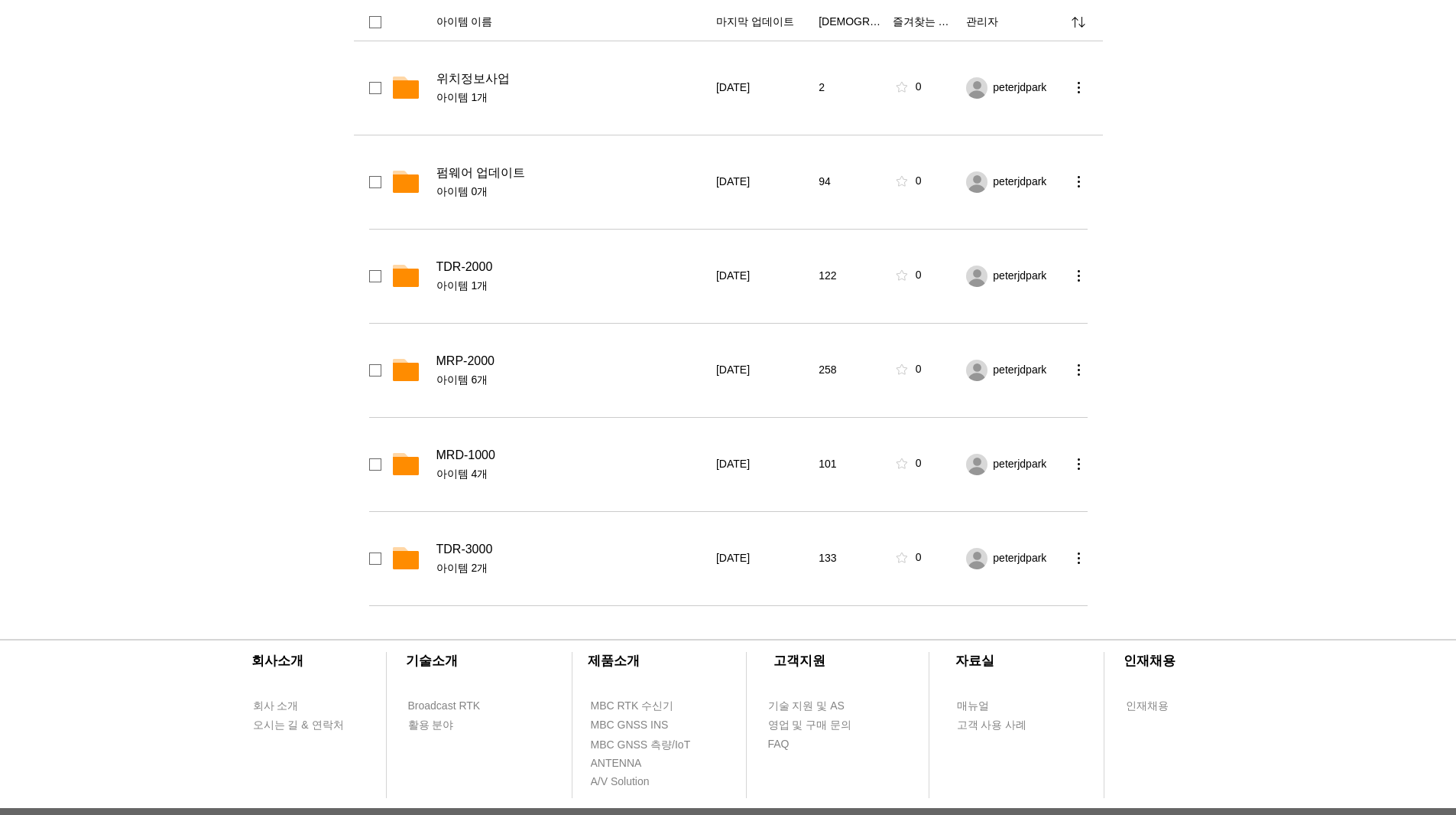
scroll to position [382, 0]
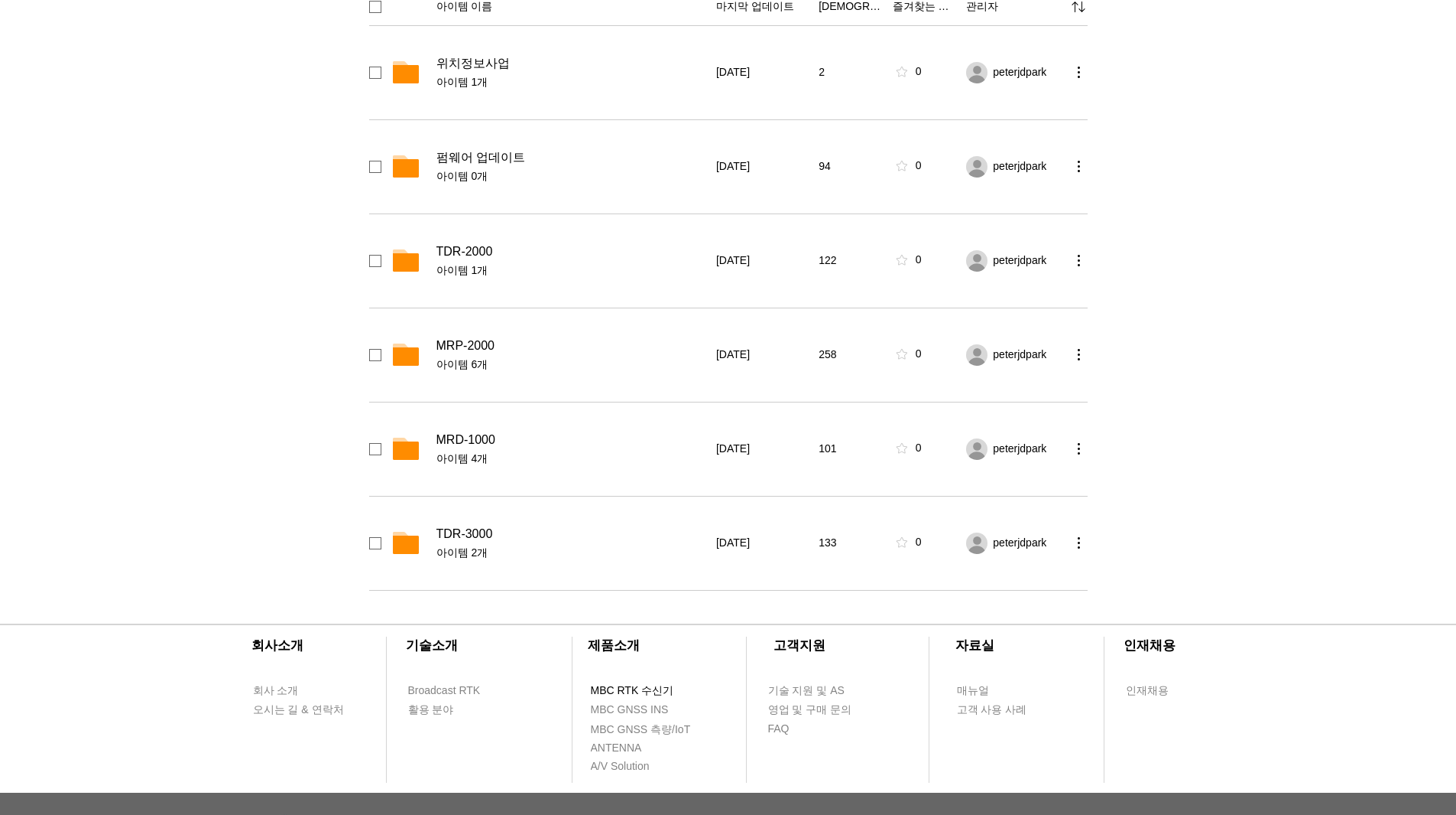
click at [650, 694] on span "MBC RTK 수신기" at bounding box center [632, 691] width 83 height 16
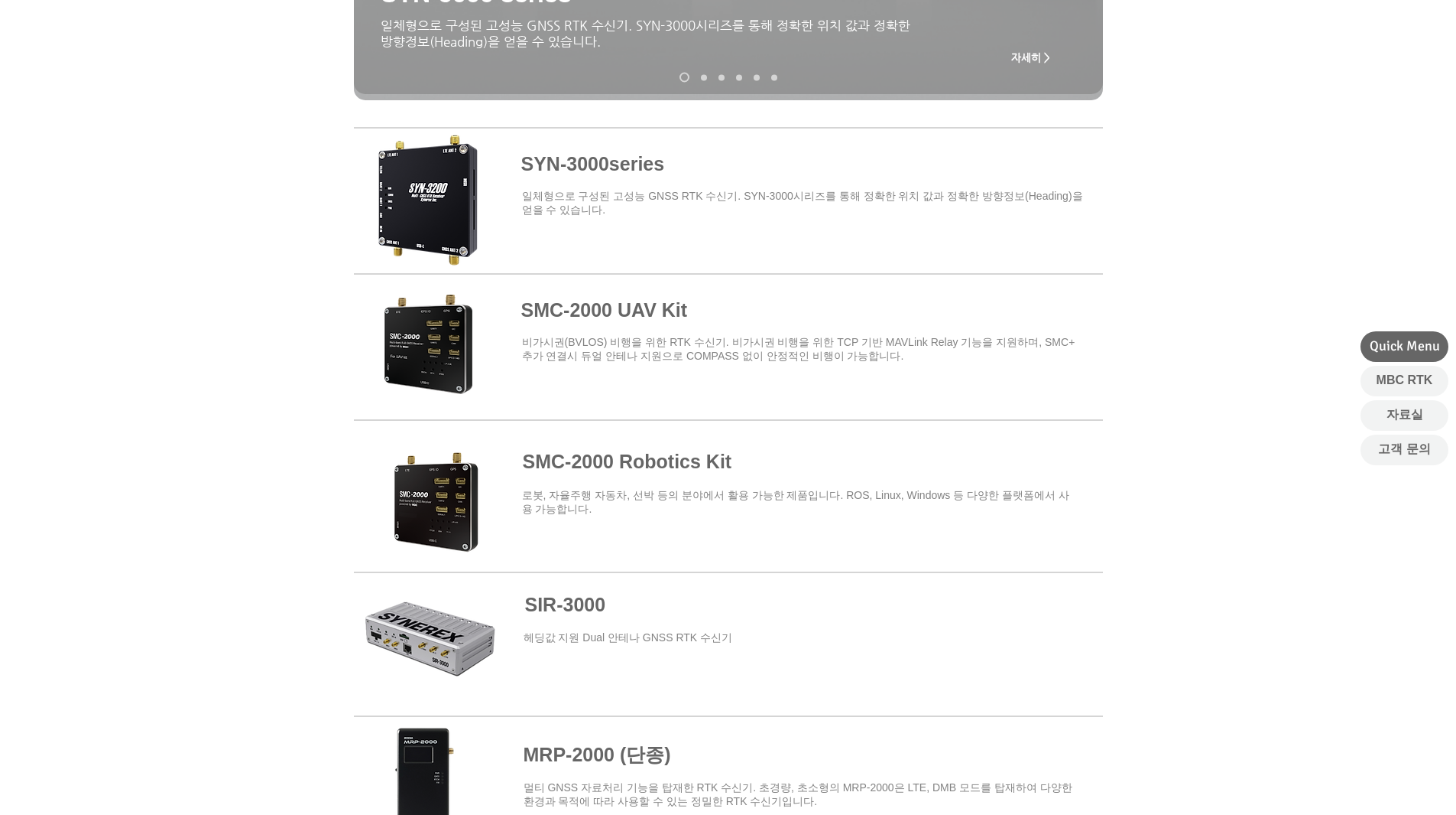
scroll to position [413, 0]
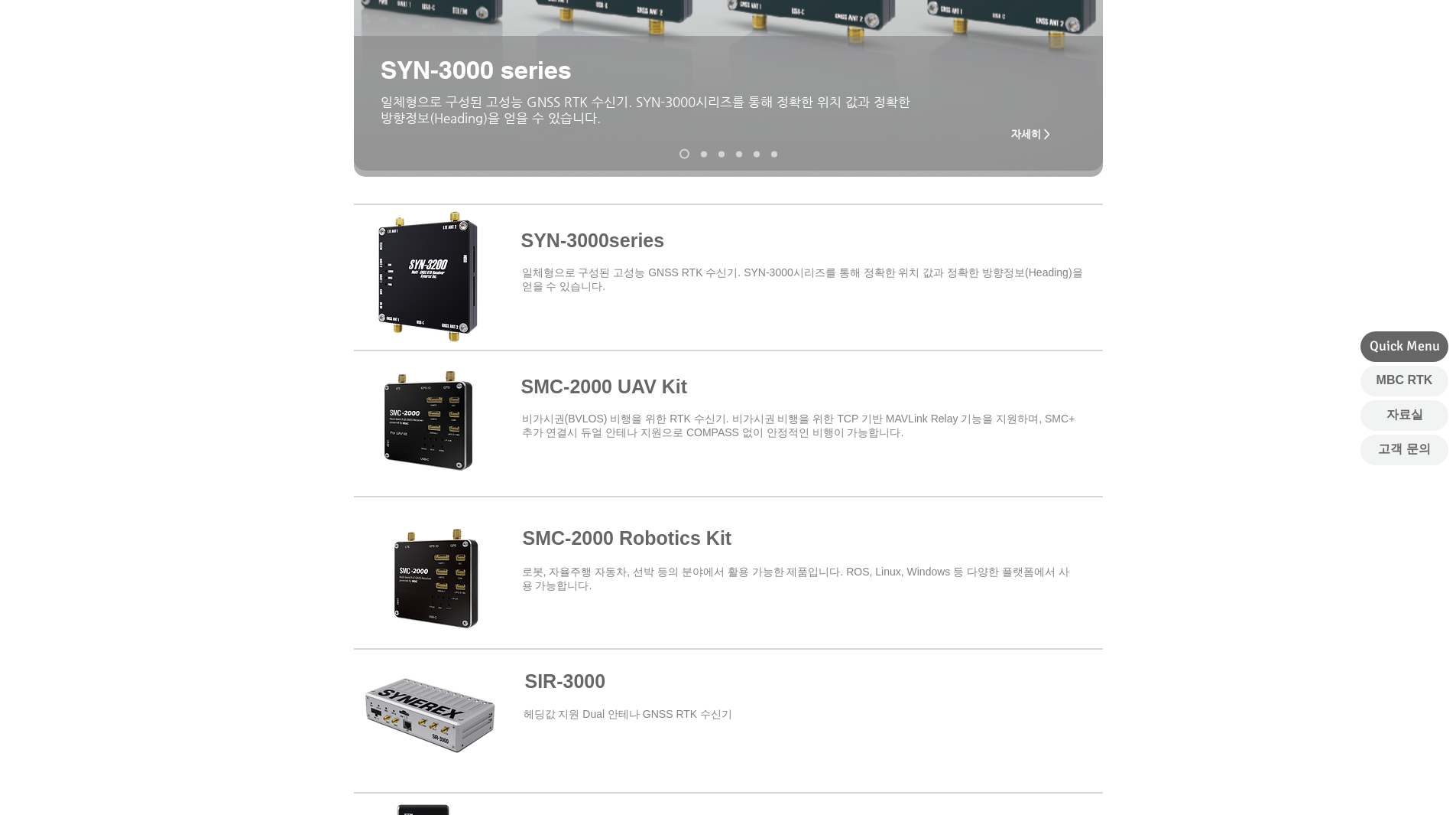
click at [715, 427] on span "​비가시권(BVLOS) 비행을 위한 RTK 수신기. 비가시권 비행을 위한 TCP 기반 MAVLink Relay 기능을 지원하며, SMC+ 추가…" at bounding box center [799, 425] width 554 height 26
click at [628, 392] on span at bounding box center [728, 420] width 749 height 134
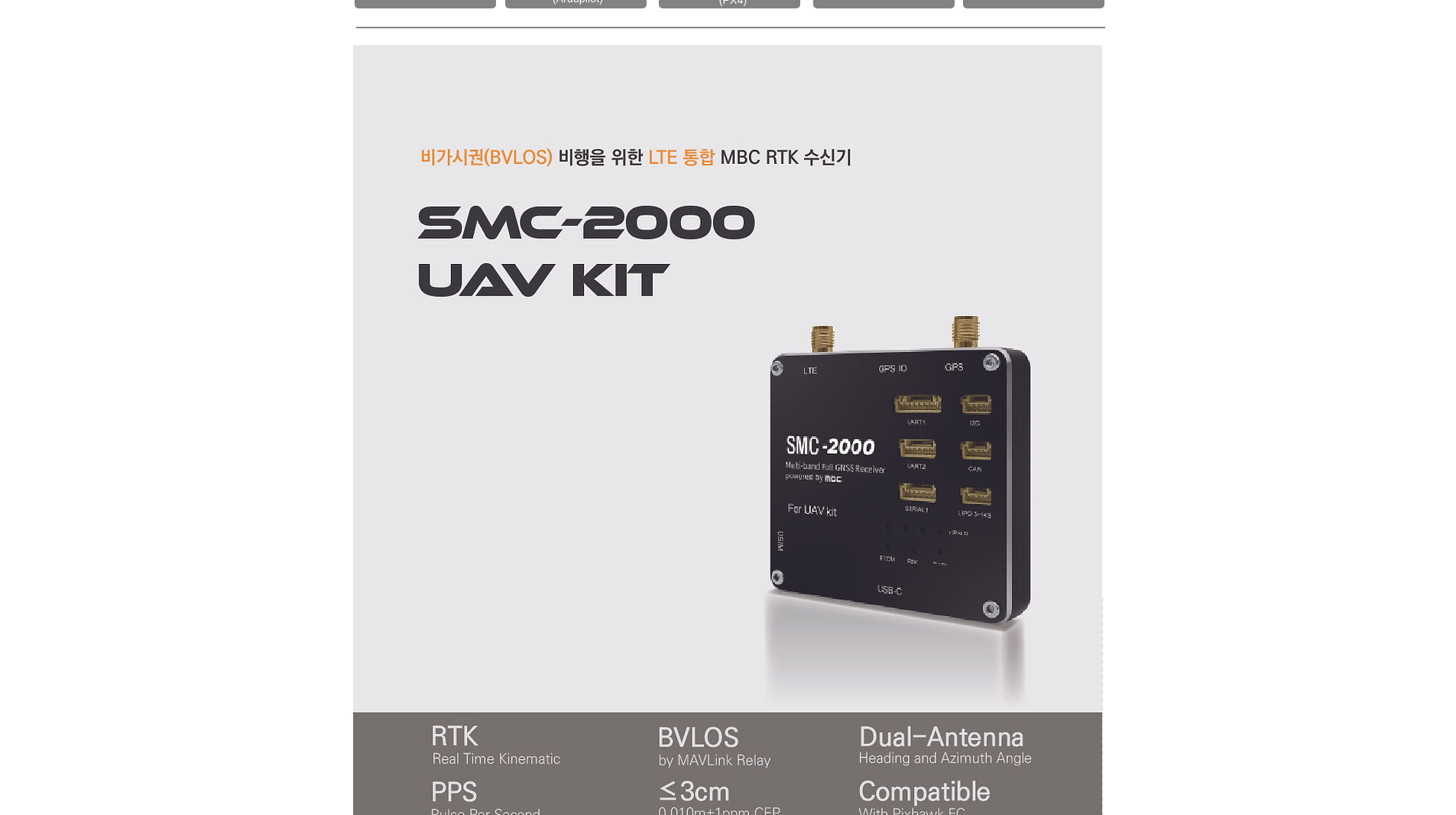
scroll to position [51, 0]
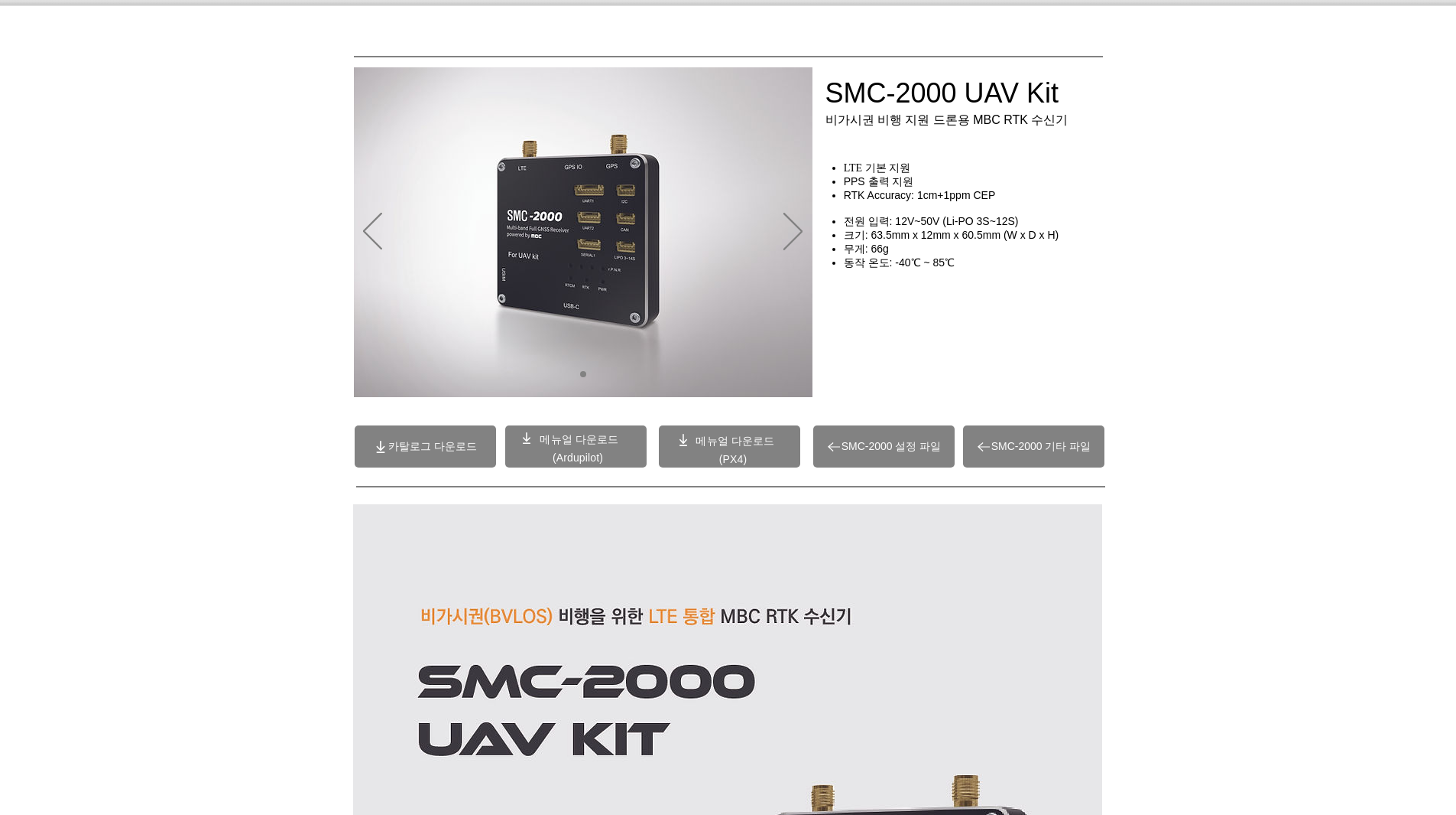
click at [725, 441] on span "메뉴얼 다운로드" at bounding box center [735, 440] width 79 height 12
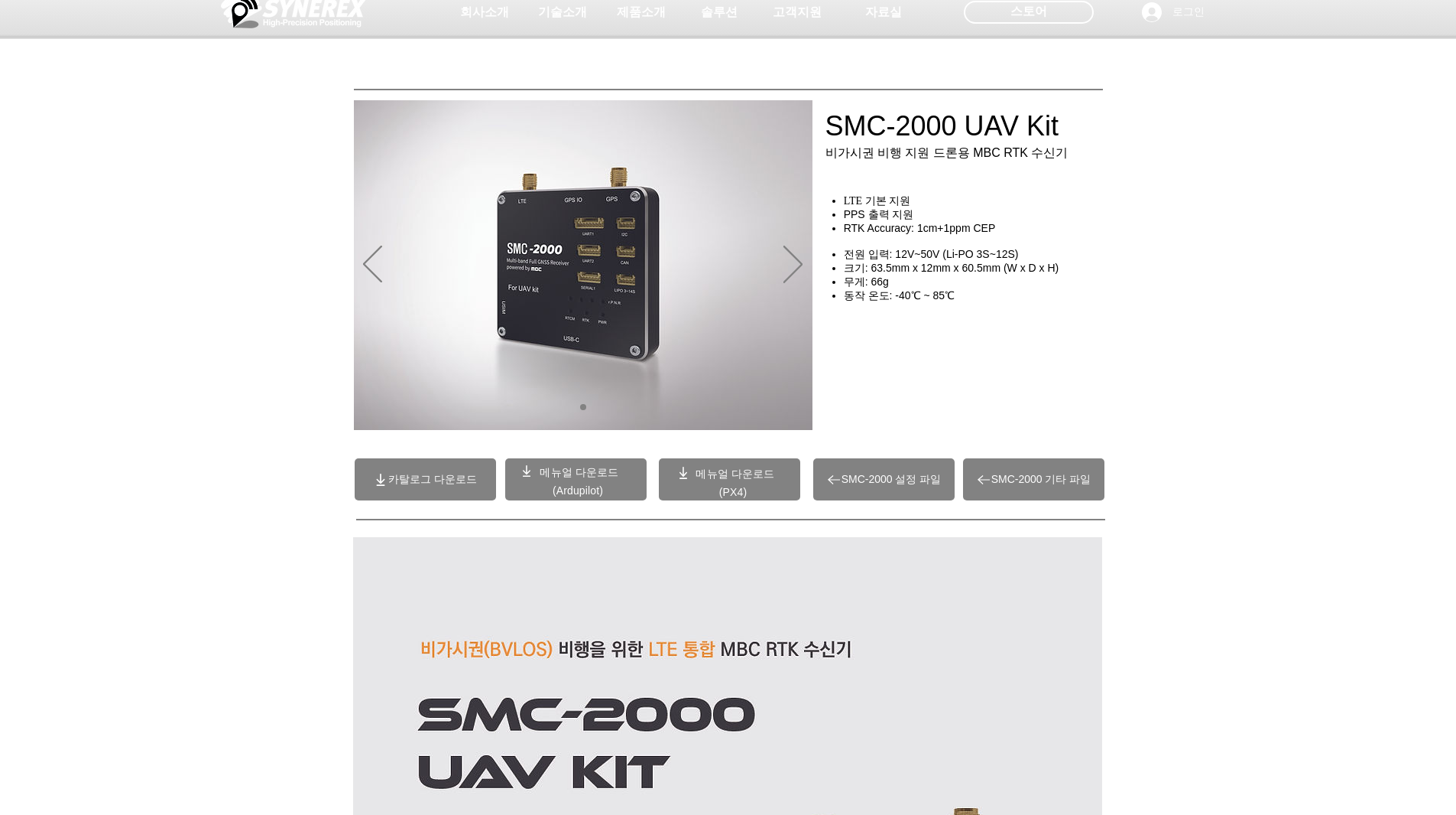
scroll to position [0, 0]
